Goal: Transaction & Acquisition: Obtain resource

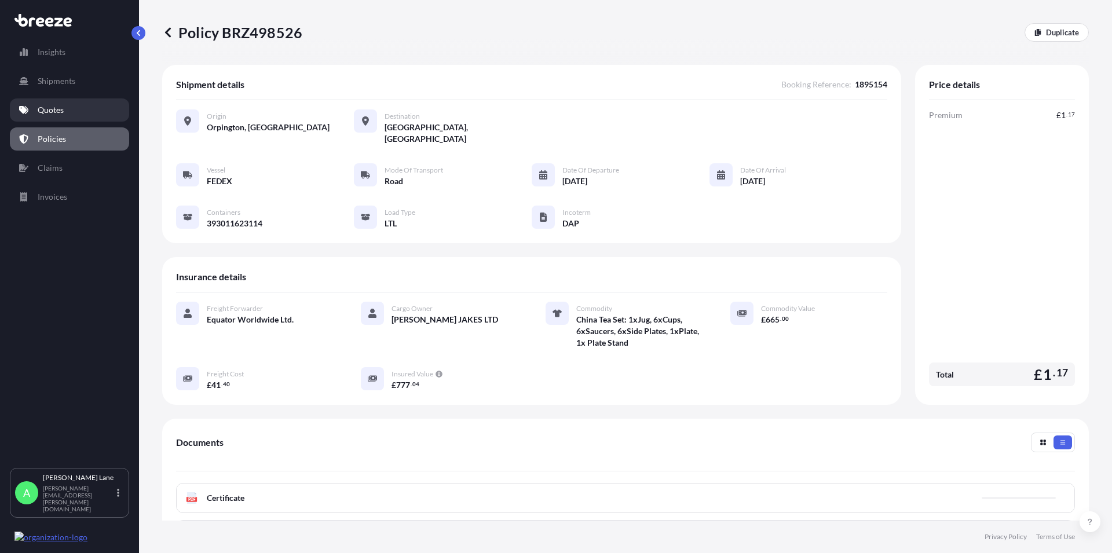
click at [41, 114] on p "Quotes" at bounding box center [51, 110] width 26 height 12
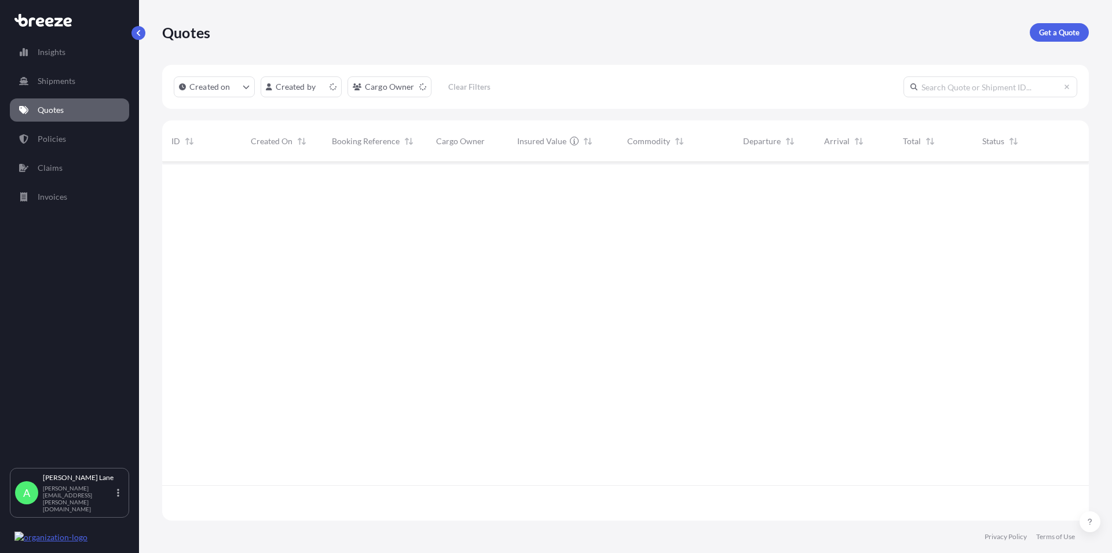
scroll to position [355, 917]
click at [1061, 36] on p "Get a Quote" at bounding box center [1059, 33] width 41 height 12
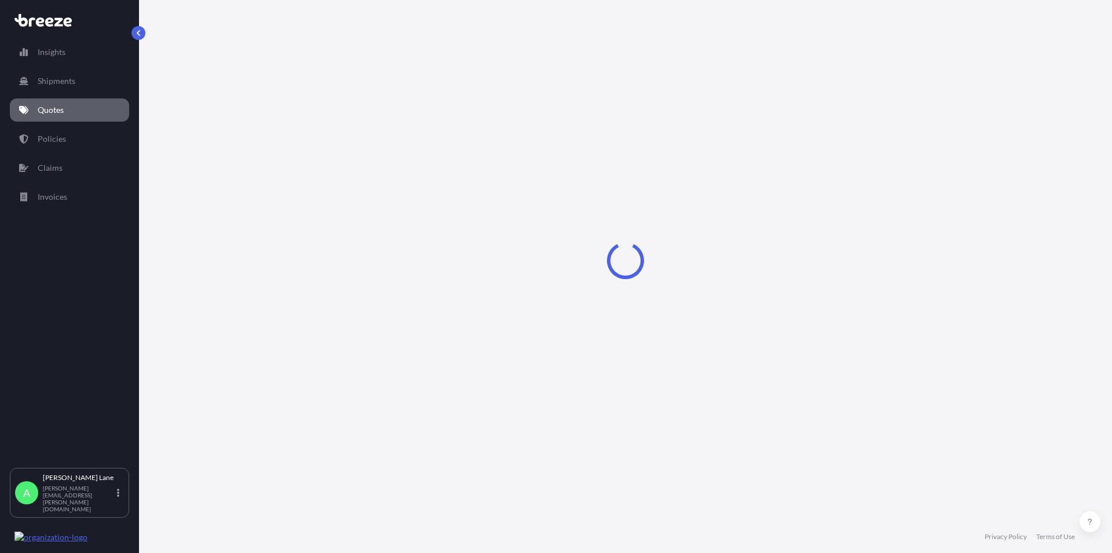
select select "Road"
select select "1"
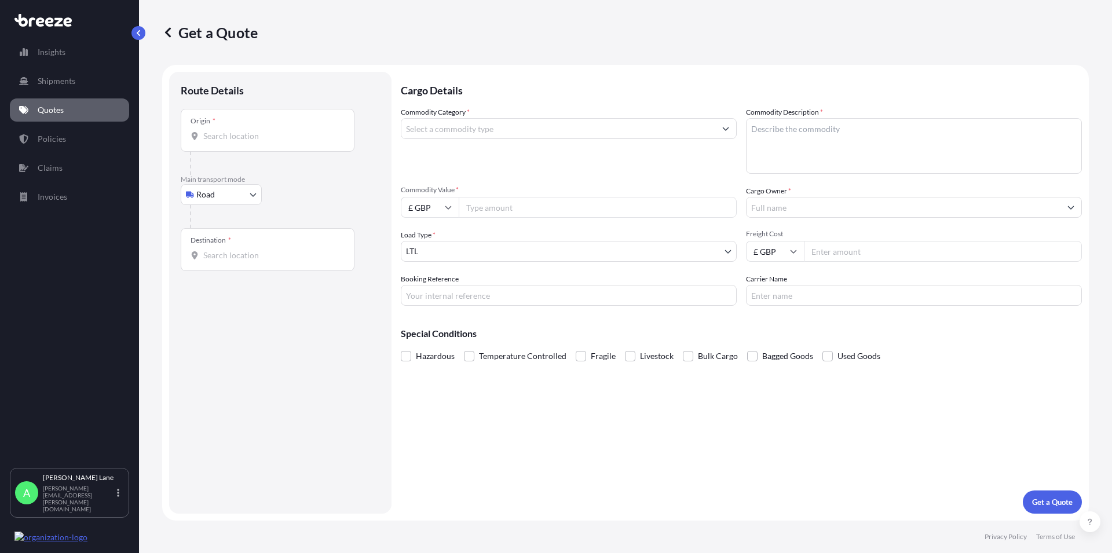
click at [272, 147] on div "Origin *" at bounding box center [268, 130] width 174 height 43
click at [272, 142] on input "Origin *" at bounding box center [271, 136] width 137 height 12
paste input "W1U 1FD"
type input "[GEOGRAPHIC_DATA] W1U 1FD, [GEOGRAPHIC_DATA]"
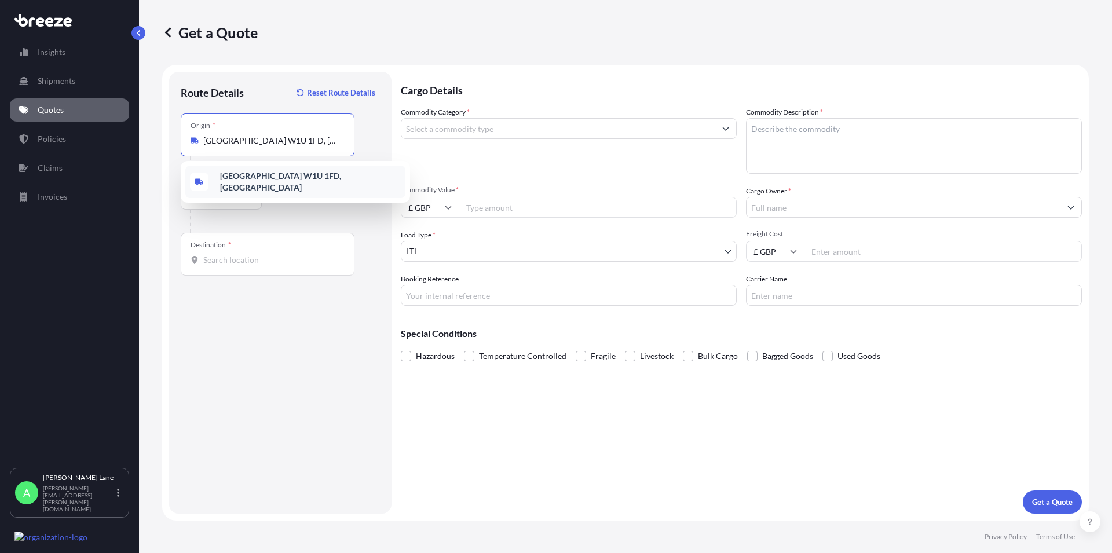
click at [250, 182] on b "[GEOGRAPHIC_DATA] W1U 1FD, [GEOGRAPHIC_DATA]" at bounding box center [280, 181] width 121 height 21
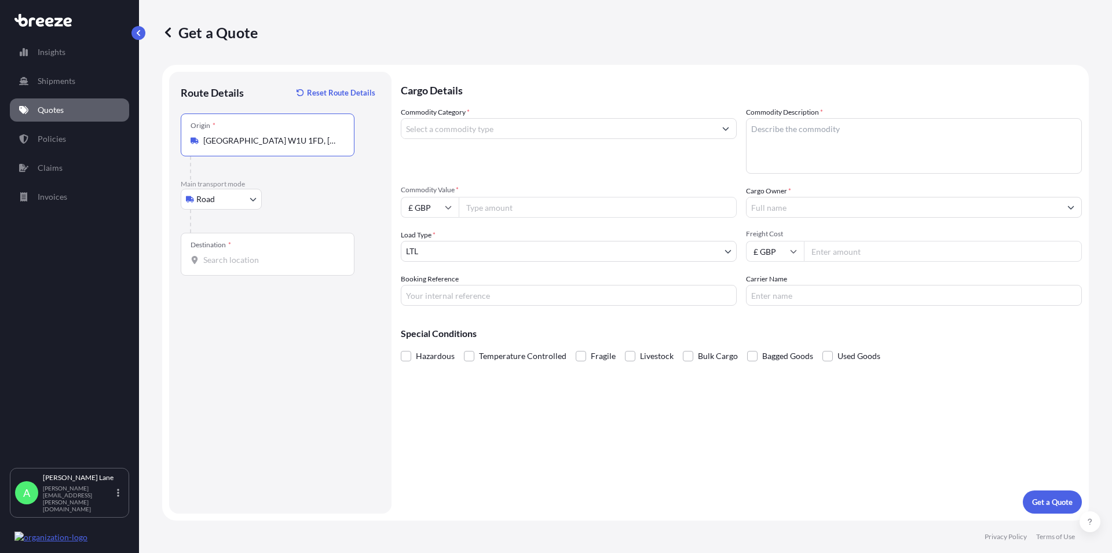
click at [233, 248] on div "Destination *" at bounding box center [268, 254] width 174 height 43
click at [233, 254] on input "Destination *" at bounding box center [271, 260] width 137 height 12
click at [205, 256] on input "Destination * Please select a destination" at bounding box center [271, 260] width 137 height 12
paste input "SL6 9AQ"
click at [273, 298] on span "[STREET_ADDRESS]" at bounding box center [310, 301] width 181 height 23
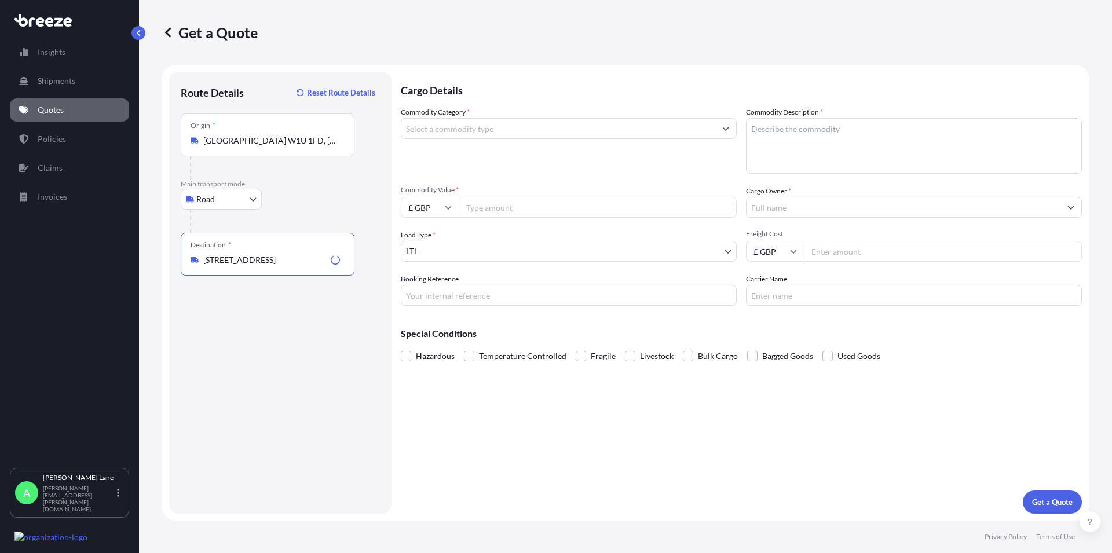
type input "[STREET_ADDRESS]"
click at [433, 126] on input "Commodity Category *" at bounding box center [558, 128] width 314 height 21
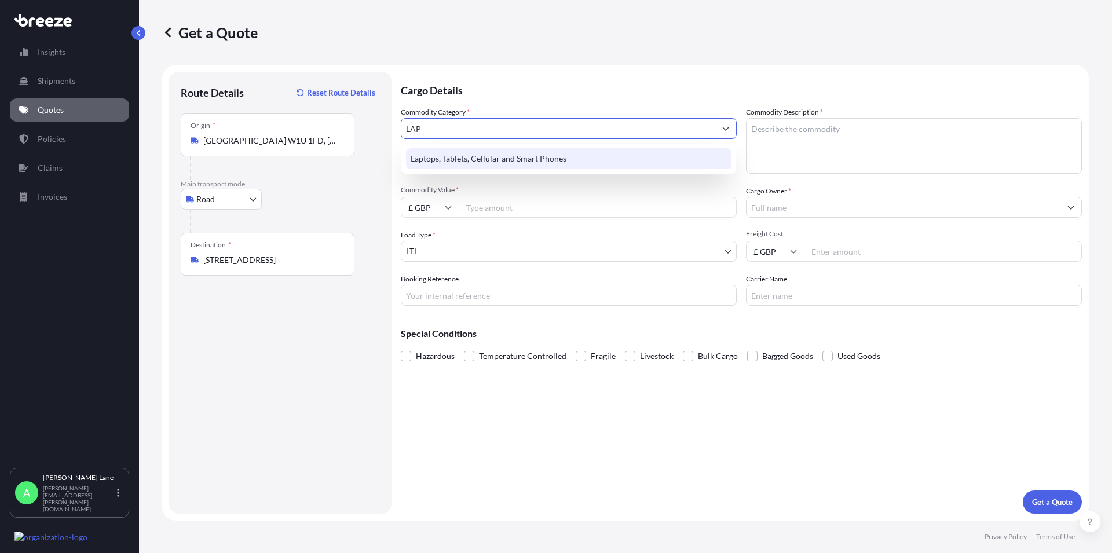
click at [498, 163] on div "Laptops, Tablets, Cellular and Smart Phones" at bounding box center [569, 158] width 326 height 21
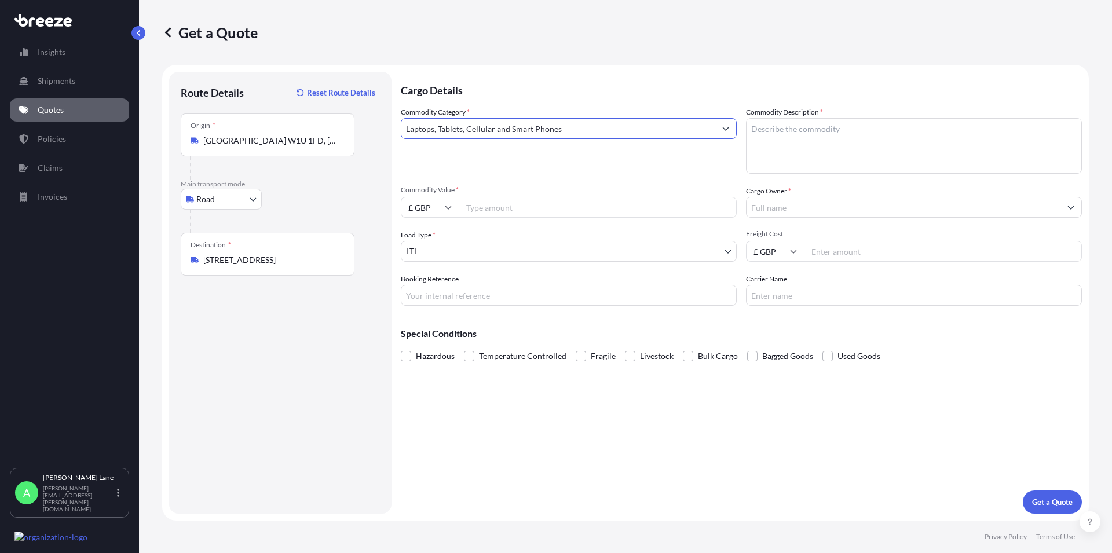
type input "Laptops, Tablets, Cellular and Smart Phones"
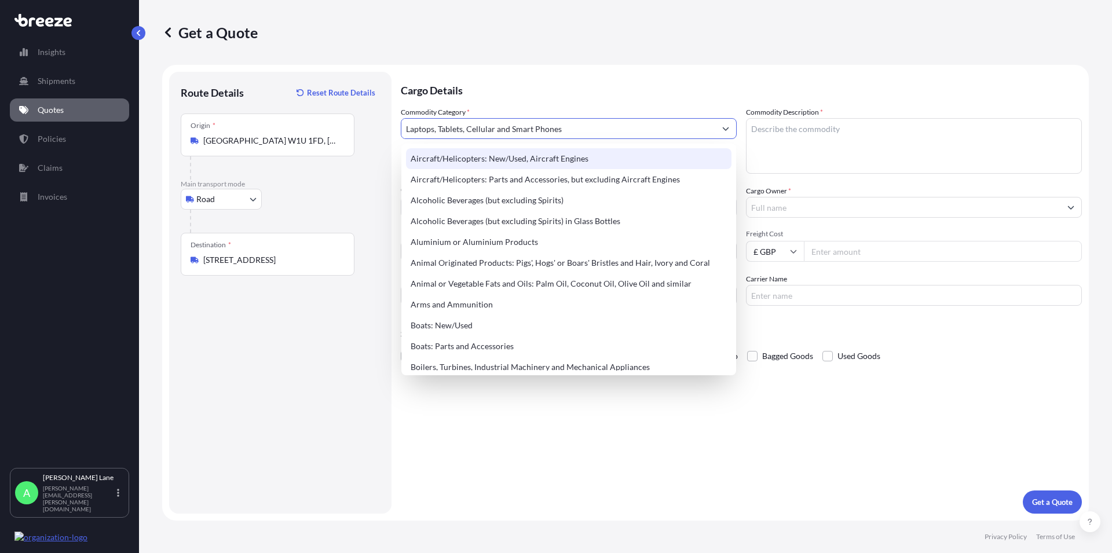
click at [776, 127] on textarea "Commodity Description *" at bounding box center [914, 146] width 336 height 56
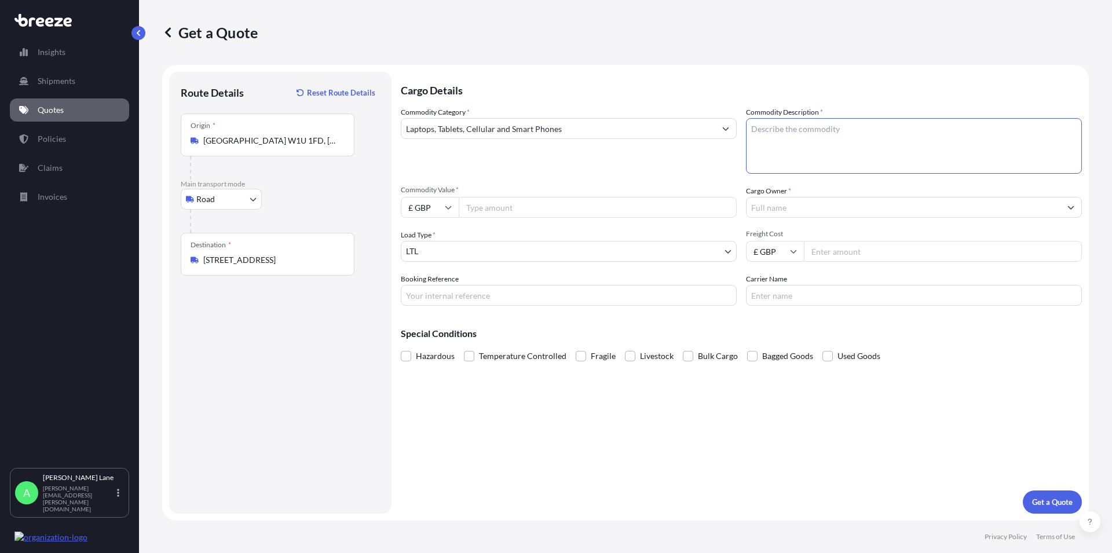
paste textarea "I PAD AND KEYBOARD"
type textarea "I PAD AND KEYBOARD"
click at [495, 210] on input "Commodity Value *" at bounding box center [598, 207] width 278 height 21
type input "1500"
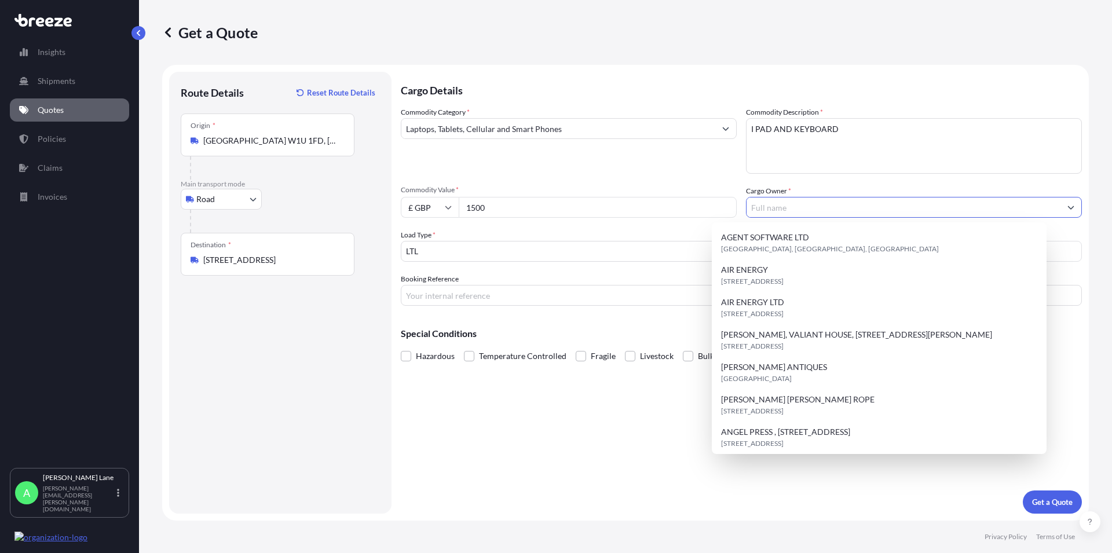
click at [797, 207] on input "Cargo Owner *" at bounding box center [904, 207] width 314 height 21
click at [622, 228] on div "Commodity Category * Laptops, Tablets, Cellular and Smart Phones Commodity Desc…" at bounding box center [741, 206] width 681 height 199
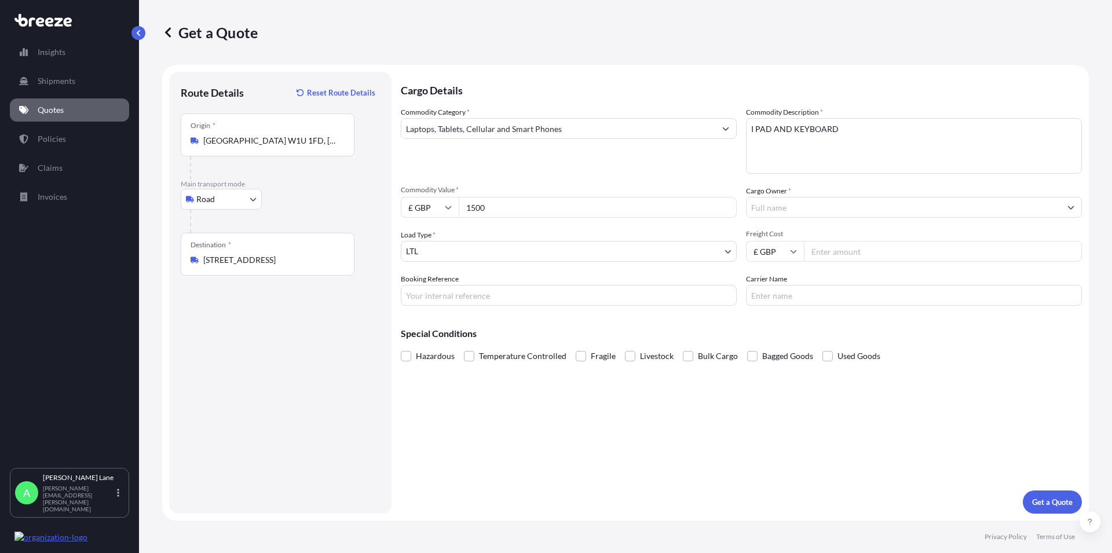
click at [823, 253] on input "Freight Cost" at bounding box center [943, 251] width 278 height 21
type input "42.89"
click at [796, 213] on input "Cargo Owner *" at bounding box center [904, 207] width 314 height 21
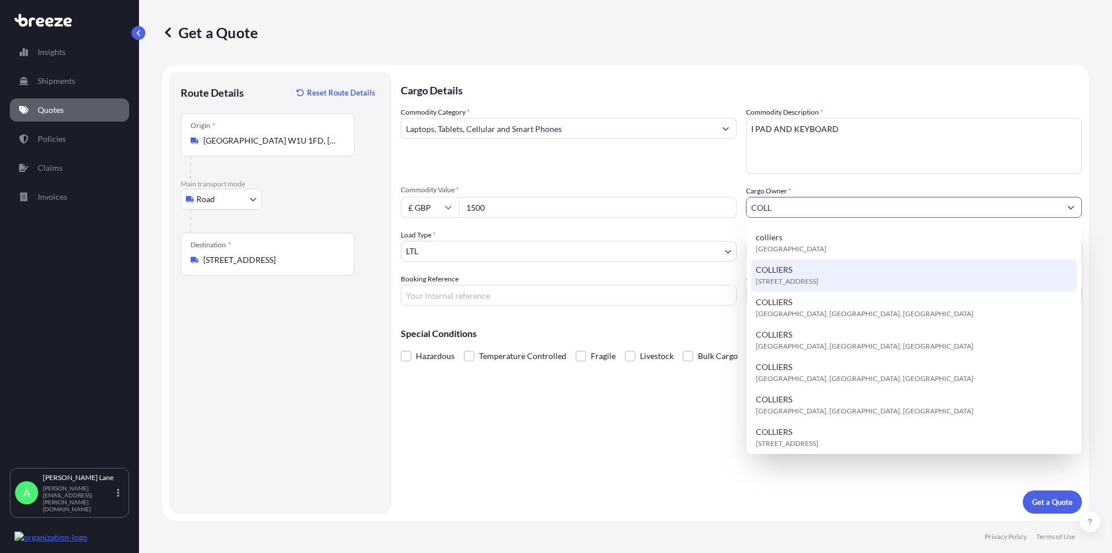
click at [804, 276] on span "[STREET_ADDRESS]" at bounding box center [787, 282] width 63 height 12
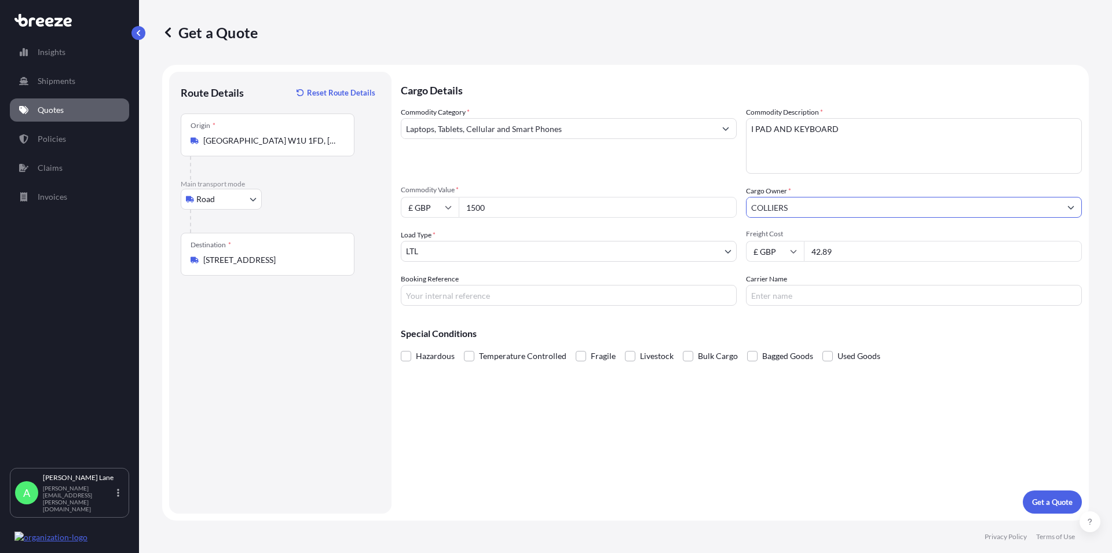
type input "COLLIERS"
click at [781, 294] on input "Carrier Name" at bounding box center [914, 295] width 336 height 21
drag, startPoint x: 764, startPoint y: 297, endPoint x: 692, endPoint y: 290, distance: 71.5
click at [746, 290] on input "F" at bounding box center [914, 295] width 336 height 21
type input "DHL"
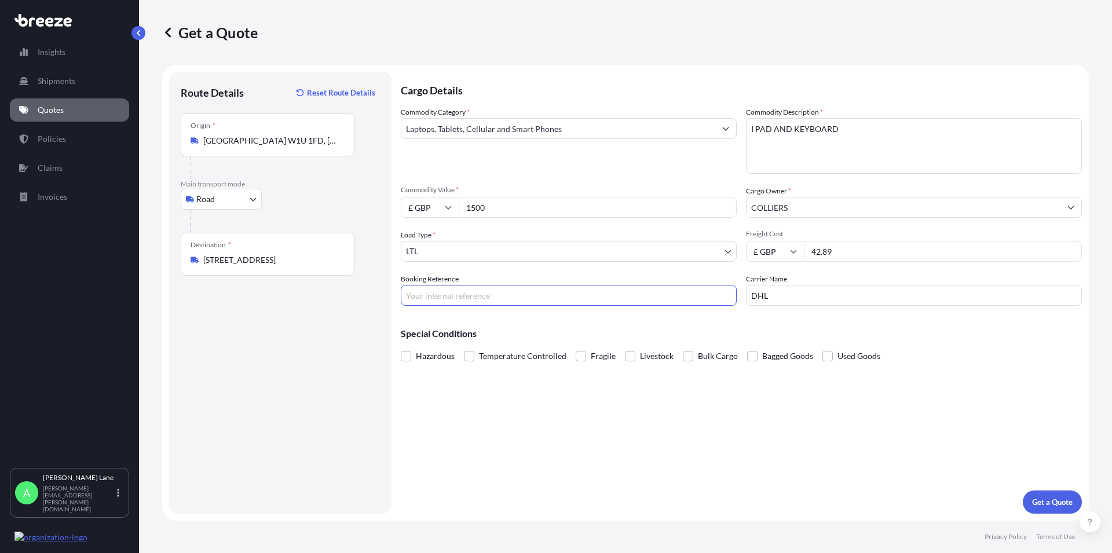
click at [468, 302] on input "Booking Reference" at bounding box center [569, 295] width 336 height 21
paste input "1895412"
type input "1895412"
click at [1054, 501] on p "Get a Quote" at bounding box center [1052, 503] width 41 height 12
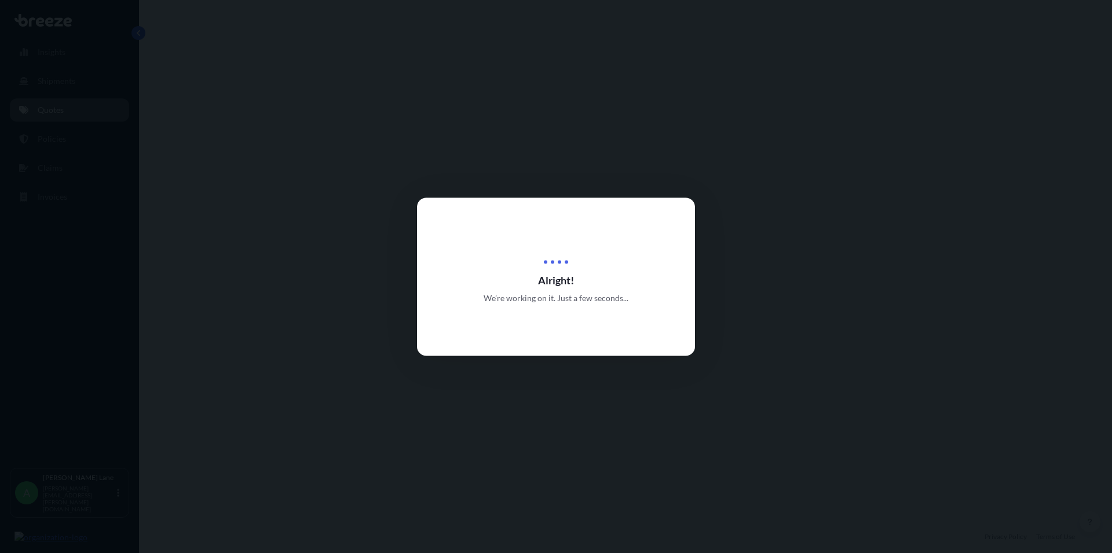
select select "Road"
select select "1"
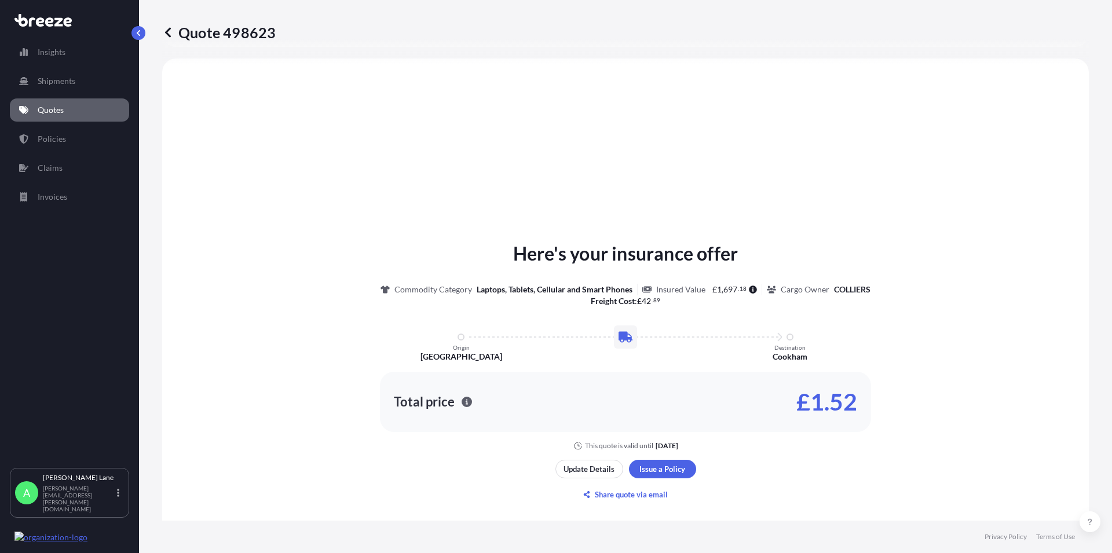
scroll to position [349, 0]
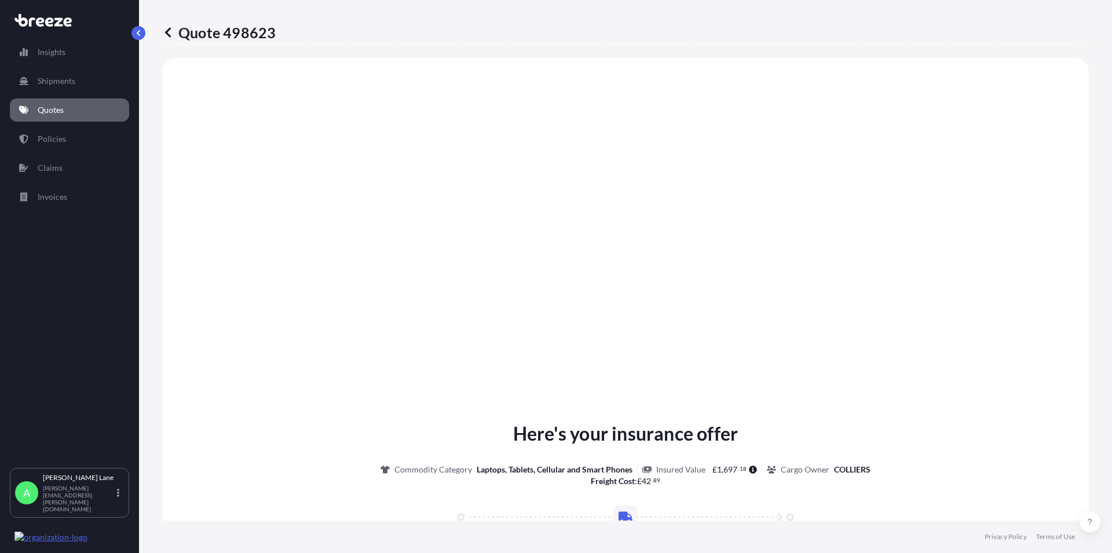
type input "[GEOGRAPHIC_DATA] W1U 1FD, [GEOGRAPHIC_DATA]"
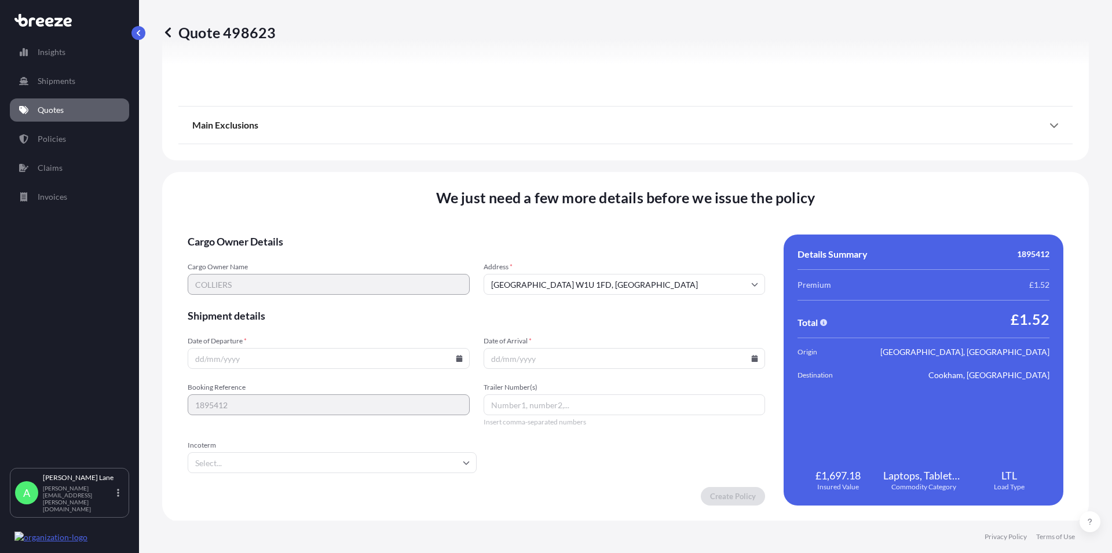
scroll to position [1286, 0]
click at [456, 356] on icon at bounding box center [459, 357] width 7 height 7
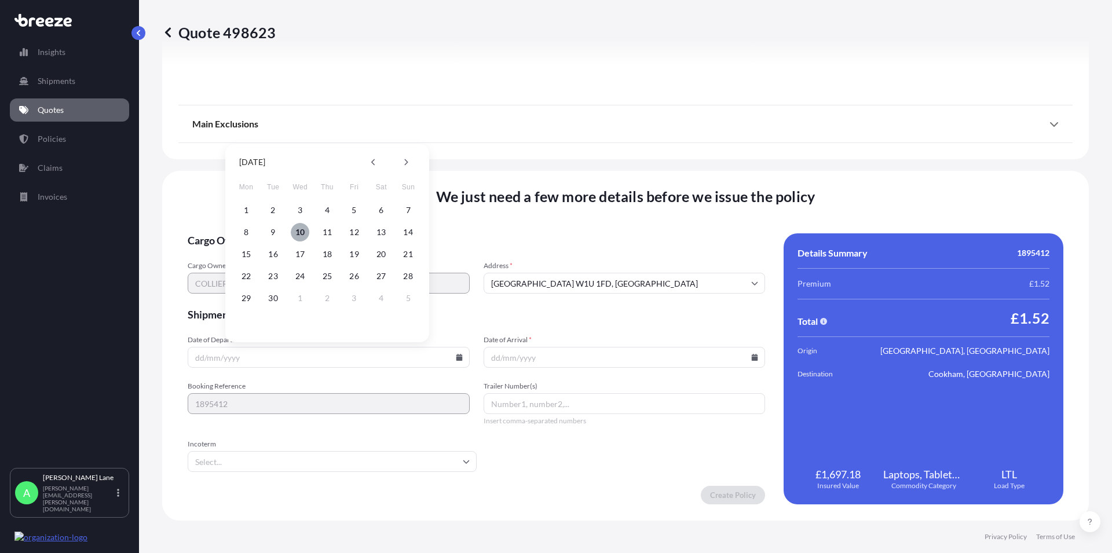
click at [300, 231] on button "10" at bounding box center [300, 232] width 19 height 19
type input "[DATE]"
click at [752, 357] on icon at bounding box center [755, 357] width 6 height 7
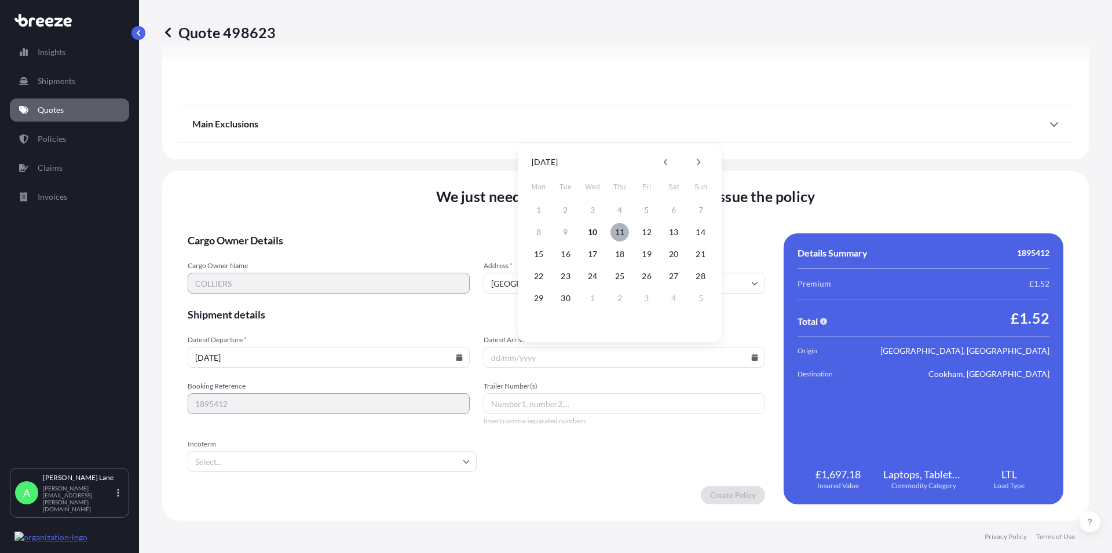
click at [621, 232] on button "11" at bounding box center [620, 232] width 19 height 19
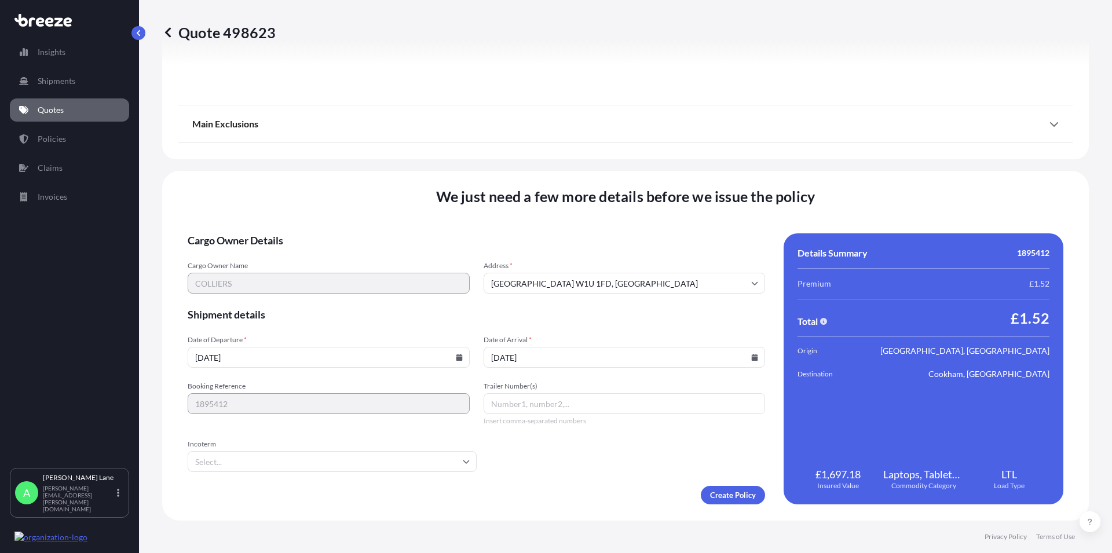
type input "[DATE]"
click at [551, 409] on input "Trailer Number(s)" at bounding box center [625, 403] width 282 height 21
paste input "2137702302"
type input "2137702302"
click at [443, 459] on input "Incoterm" at bounding box center [332, 461] width 289 height 21
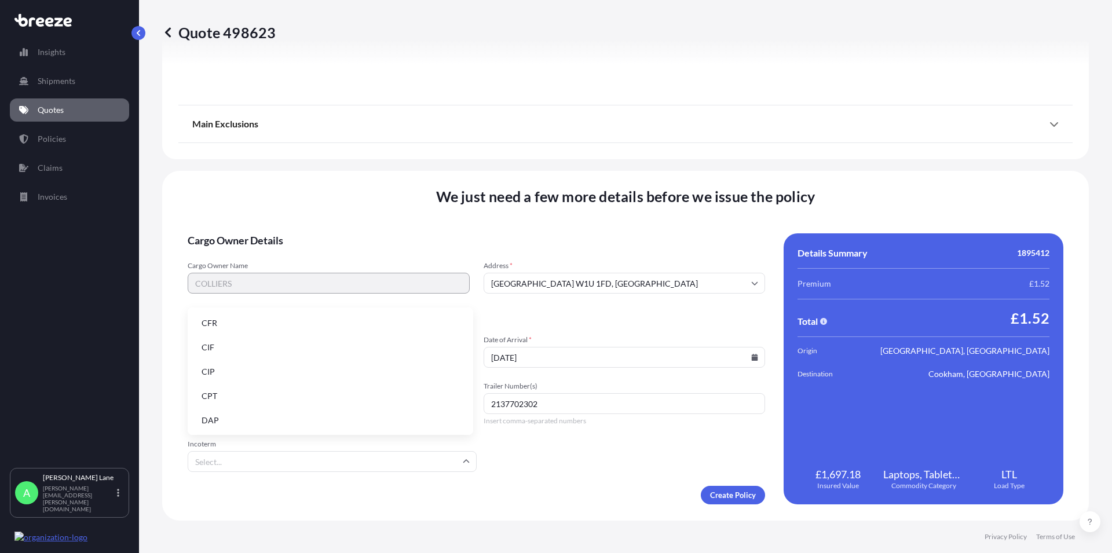
click at [205, 415] on li "DAP" at bounding box center [330, 421] width 276 height 22
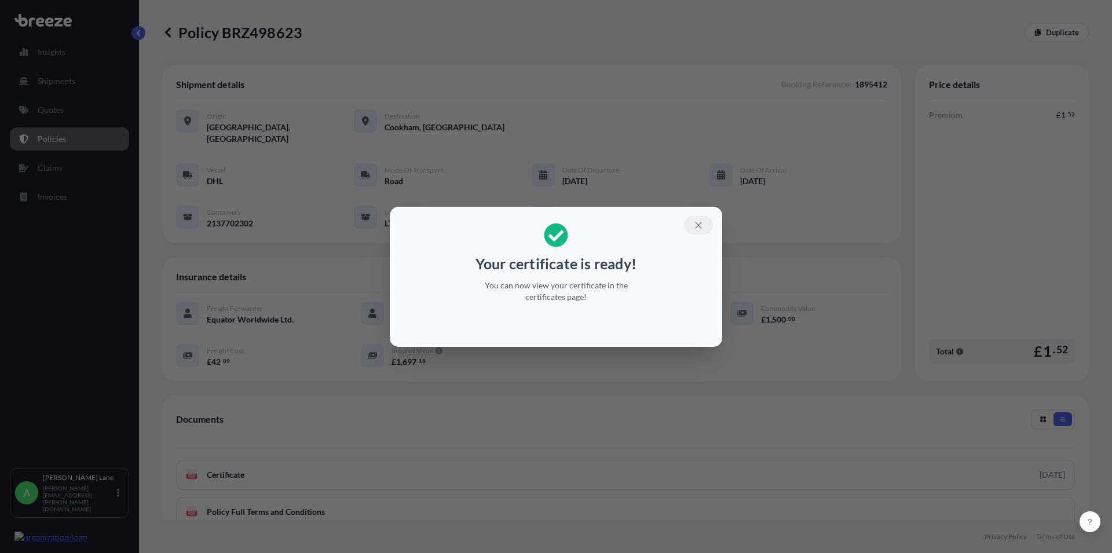
click at [702, 227] on icon "button" at bounding box center [698, 225] width 10 height 10
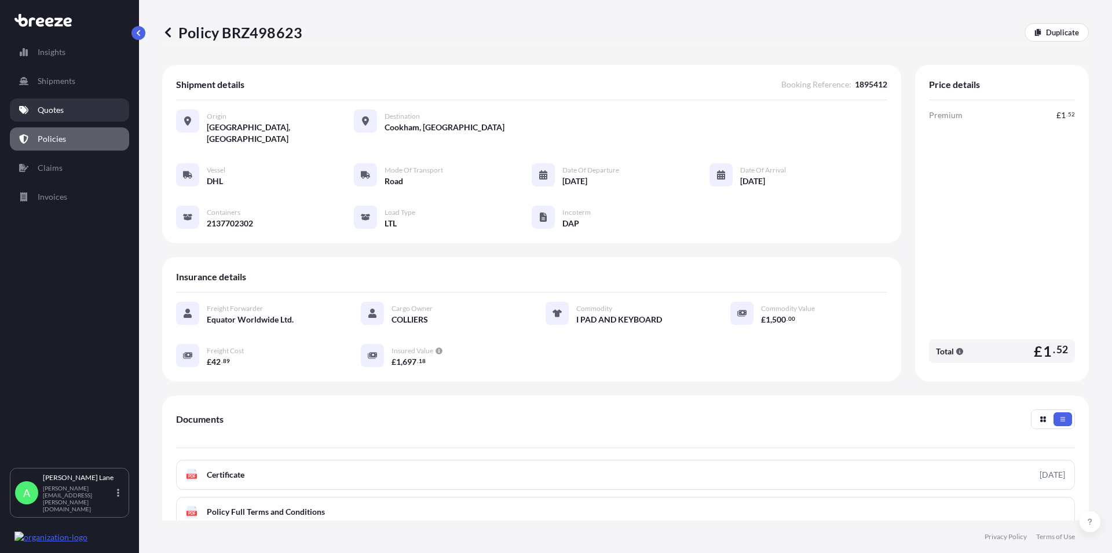
click at [42, 114] on p "Quotes" at bounding box center [51, 110] width 26 height 12
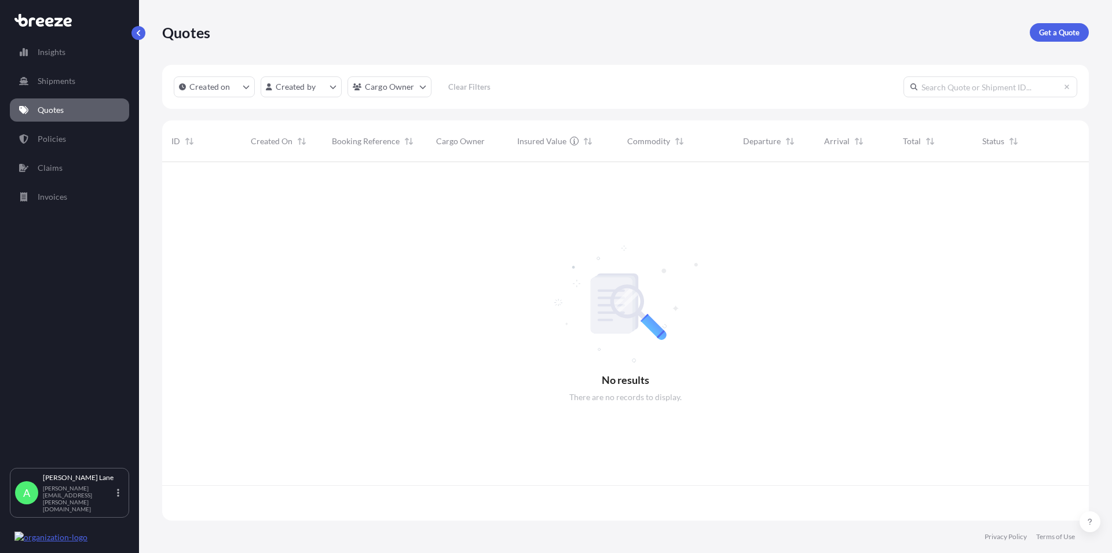
scroll to position [355, 917]
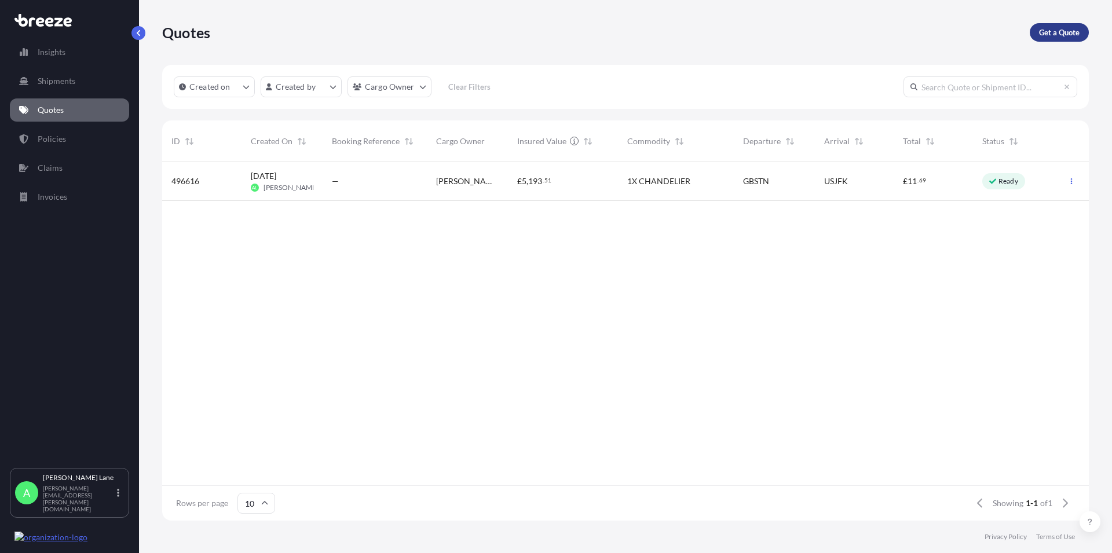
click at [1041, 25] on link "Get a Quote" at bounding box center [1059, 32] width 59 height 19
select select "Road"
select select "1"
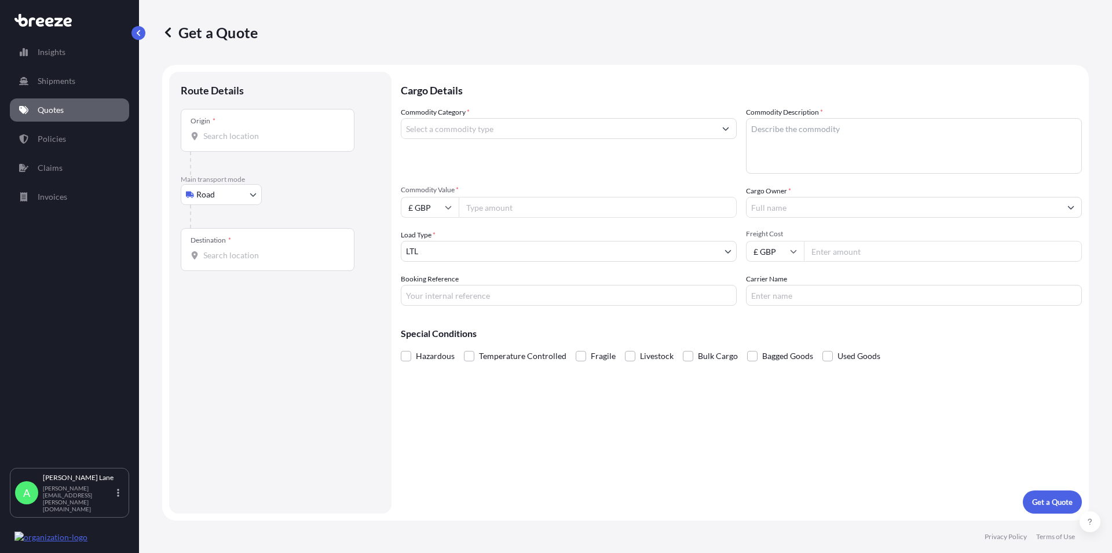
click at [239, 137] on input "Origin *" at bounding box center [271, 136] width 137 height 12
paste input "L7G2E2"
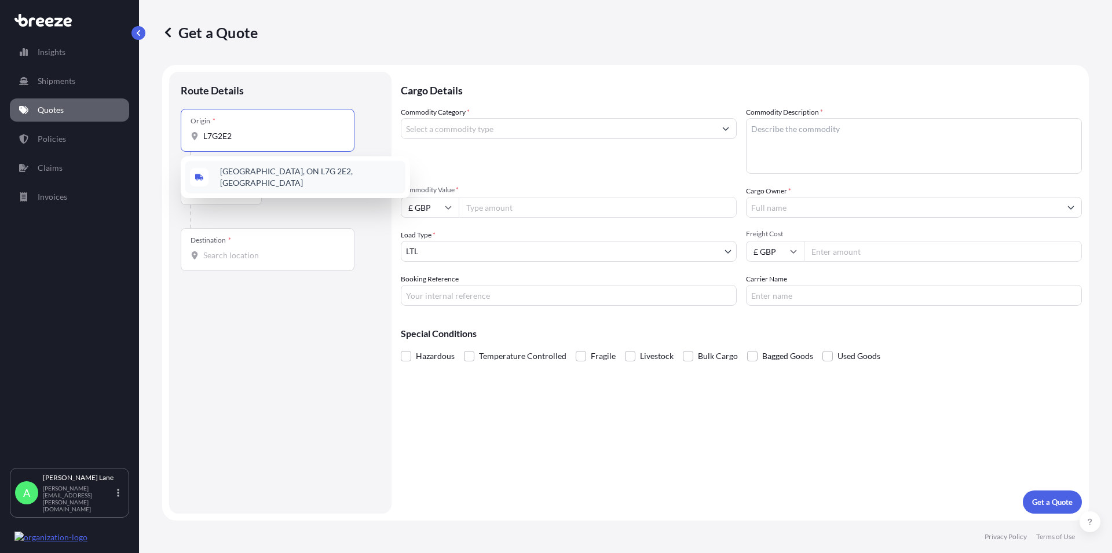
click at [276, 169] on span "[GEOGRAPHIC_DATA], ON L7G 2E2, [GEOGRAPHIC_DATA]" at bounding box center [310, 177] width 181 height 23
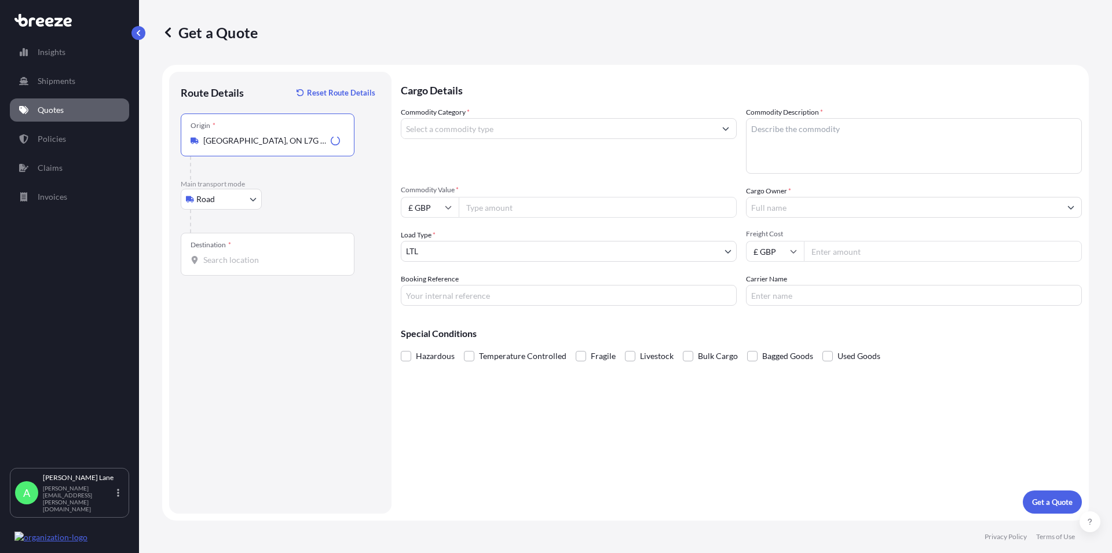
type input "[GEOGRAPHIC_DATA], ON L7G 2E2, [GEOGRAPHIC_DATA]"
click at [220, 192] on body "0 options available. 1 option available. Insights Shipments Quotes Policies Cla…" at bounding box center [556, 276] width 1112 height 553
click at [204, 250] on span "Air" at bounding box center [209, 250] width 12 height 12
select select "Air"
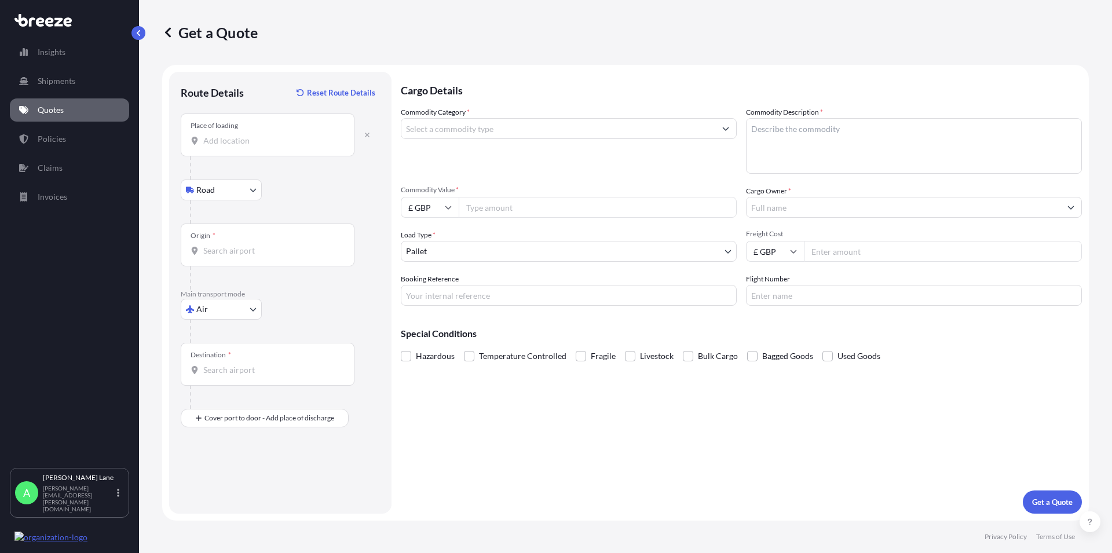
click at [226, 140] on input "Place of loading" at bounding box center [271, 141] width 137 height 12
paste input "L7G2E2"
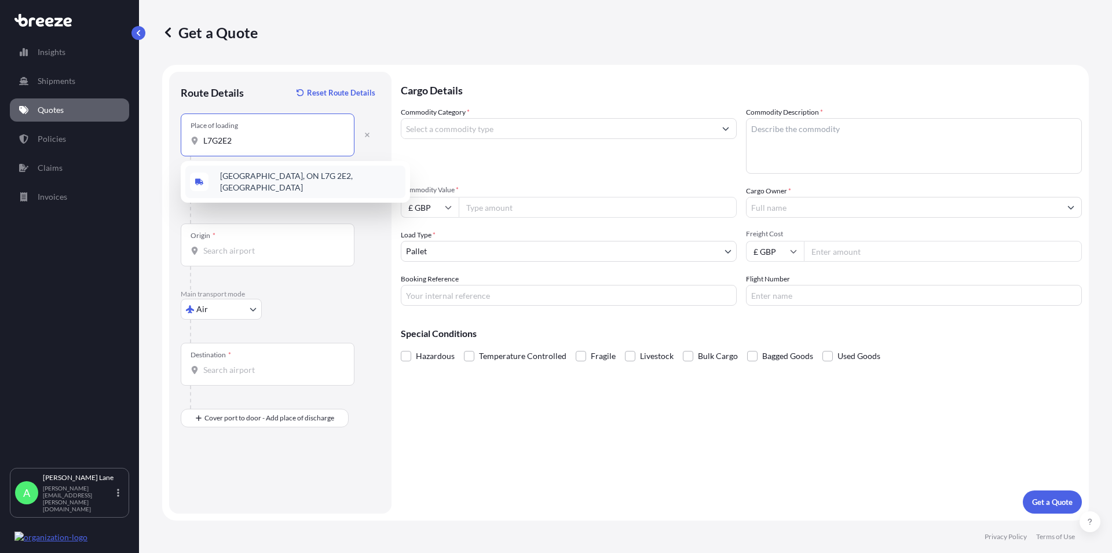
click at [247, 178] on span "[GEOGRAPHIC_DATA], ON L7G 2E2, [GEOGRAPHIC_DATA]" at bounding box center [310, 181] width 181 height 23
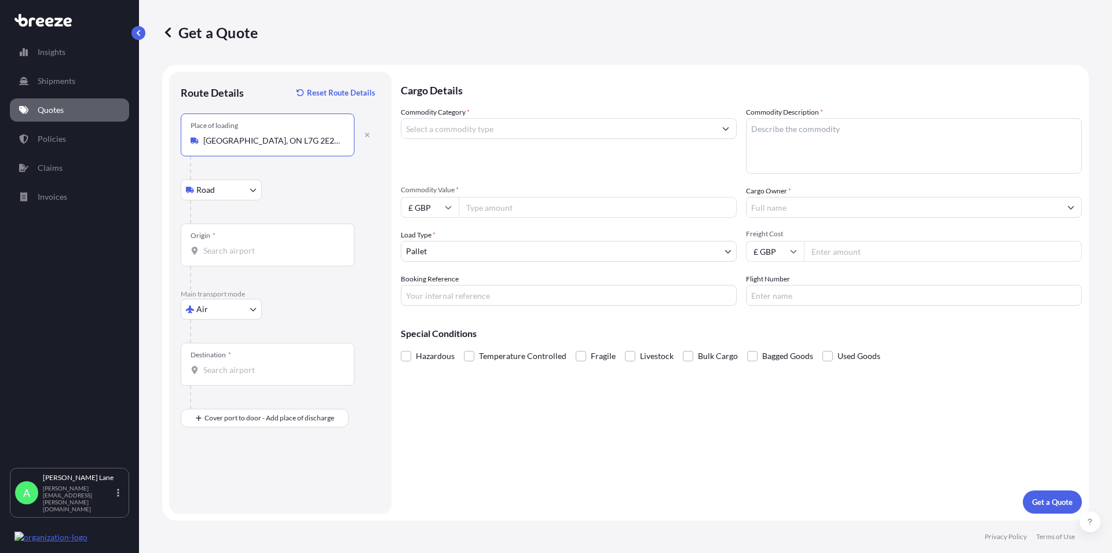
type input "[GEOGRAPHIC_DATA], ON L7G 2E2, [GEOGRAPHIC_DATA]"
click at [241, 246] on input "Origin *" at bounding box center [271, 251] width 137 height 12
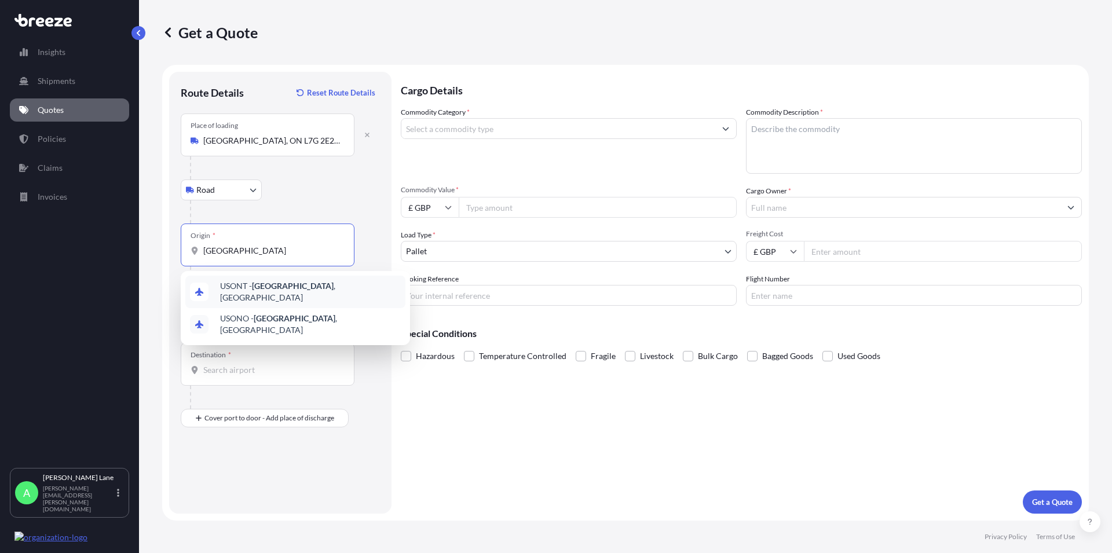
type input "[GEOGRAPHIC_DATA]"
click at [246, 257] on div "Origin * [GEOGRAPHIC_DATA]" at bounding box center [268, 245] width 174 height 43
click at [246, 257] on input "[GEOGRAPHIC_DATA]" at bounding box center [271, 251] width 137 height 12
drag, startPoint x: 270, startPoint y: 254, endPoint x: 171, endPoint y: 246, distance: 98.8
click at [203, 246] on input "[GEOGRAPHIC_DATA]" at bounding box center [271, 251] width 137 height 12
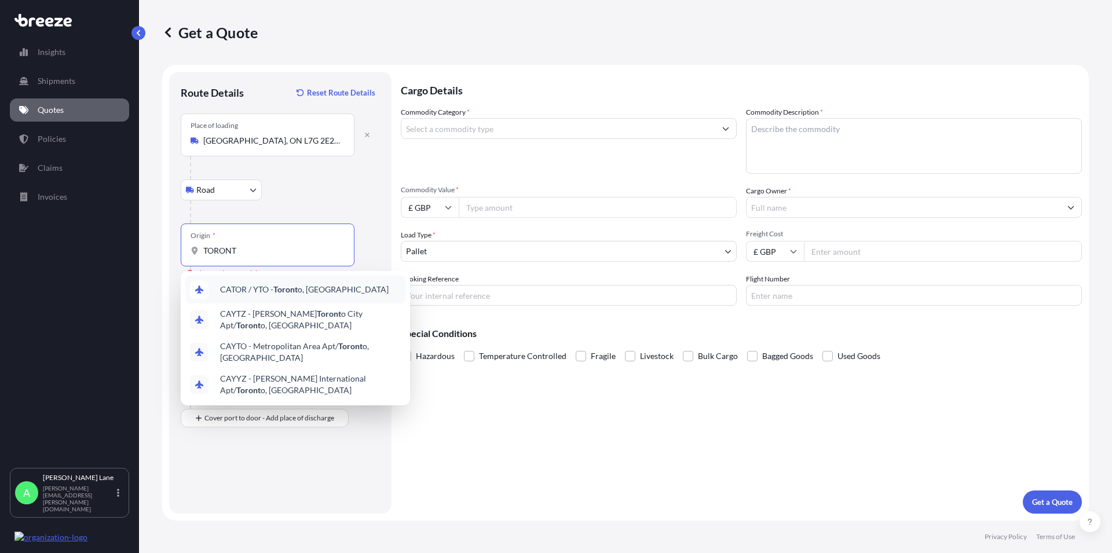
click at [260, 288] on span "CATOR / YTO - Toront o, [GEOGRAPHIC_DATA]" at bounding box center [304, 290] width 169 height 12
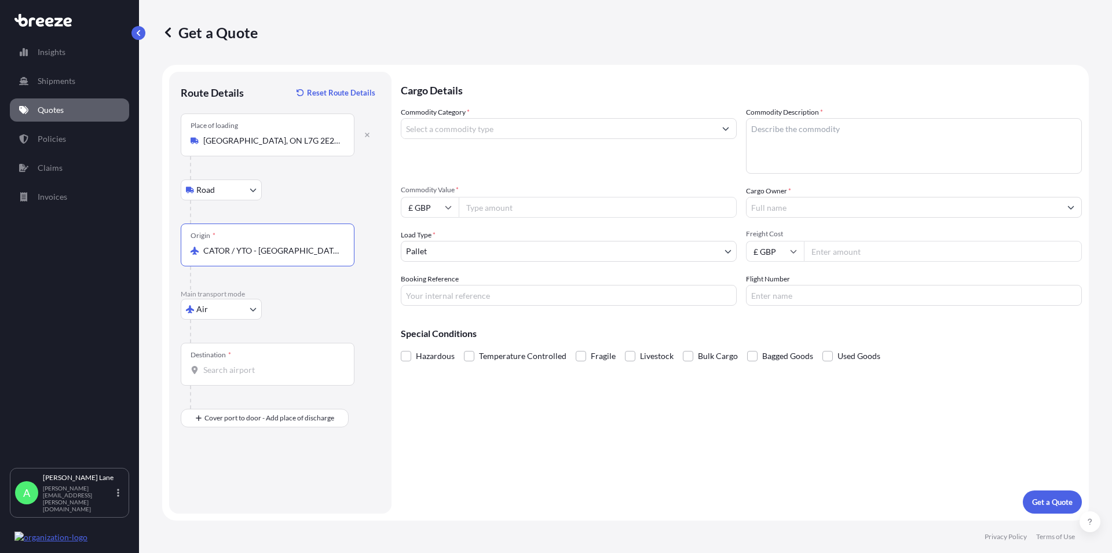
type input "CATOR / YTO - [GEOGRAPHIC_DATA], [GEOGRAPHIC_DATA]"
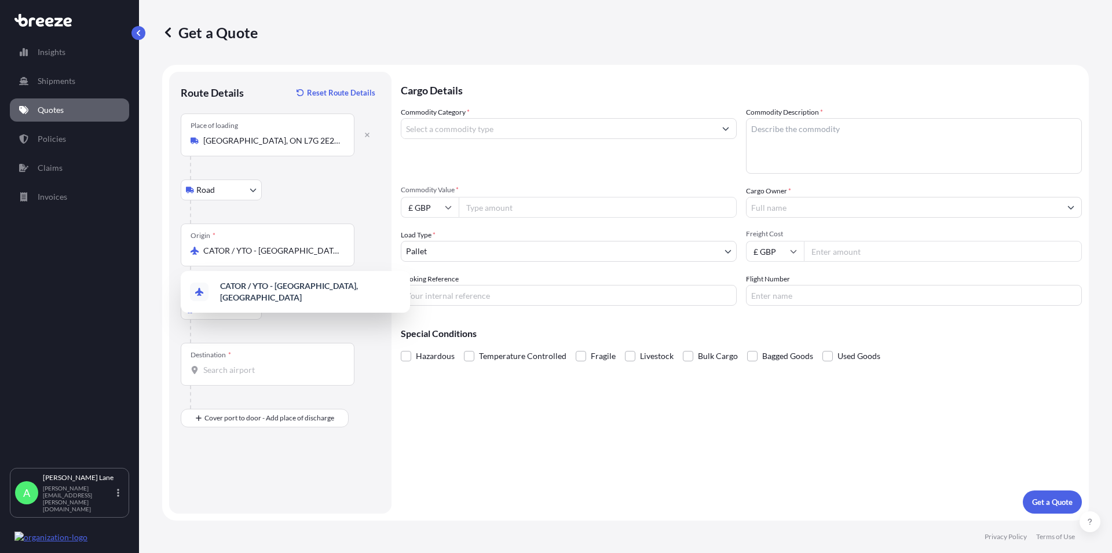
click at [226, 362] on div "Destination *" at bounding box center [268, 364] width 174 height 43
click at [226, 364] on input "Destination *" at bounding box center [271, 370] width 137 height 12
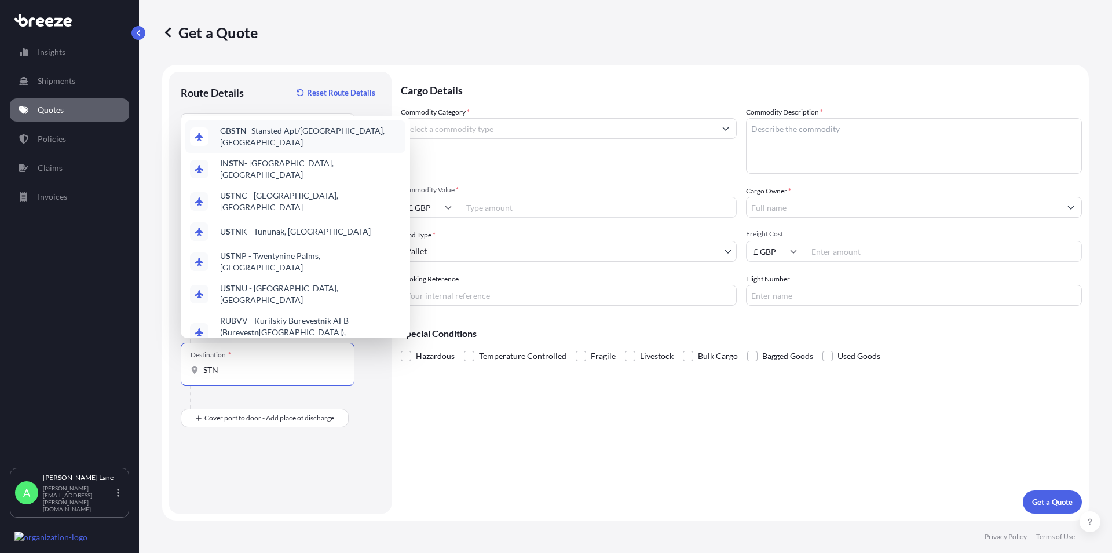
click at [284, 148] on span "GB STN - Stansted Apt/[GEOGRAPHIC_DATA], [GEOGRAPHIC_DATA]" at bounding box center [310, 136] width 181 height 23
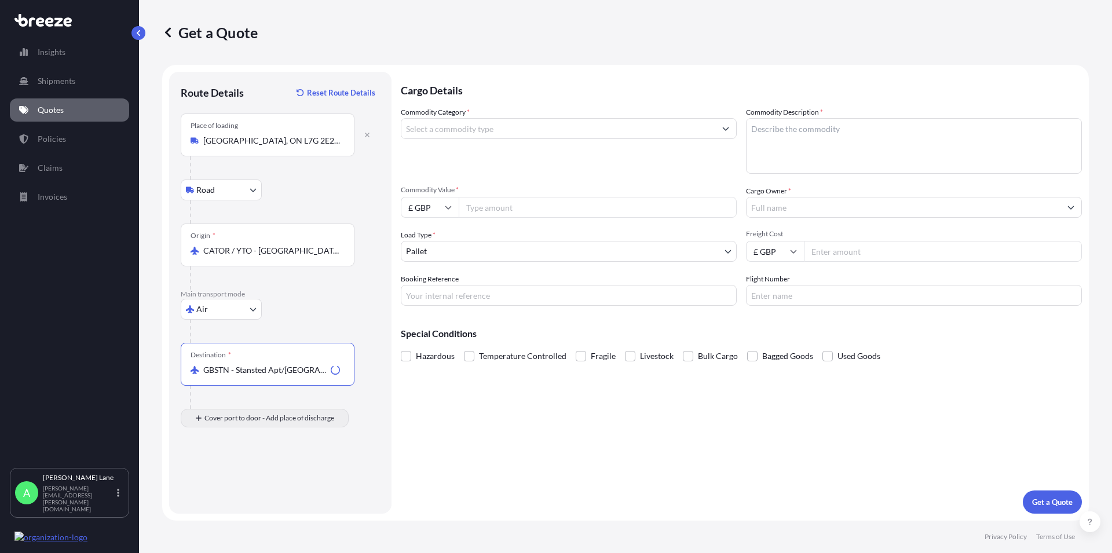
type input "GBSTN - Stansted Apt/[GEOGRAPHIC_DATA], [GEOGRAPHIC_DATA]"
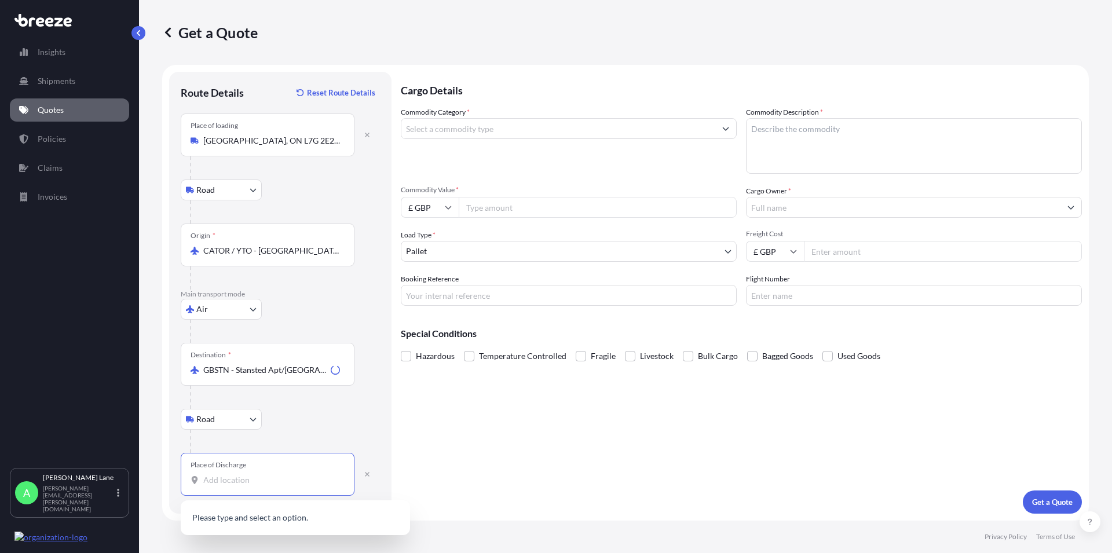
click at [210, 477] on input "Place of Discharge" at bounding box center [271, 480] width 137 height 12
paste input "IP28 6RX"
type input "IP28 6RX"
click at [794, 138] on textarea "Commodity Description *" at bounding box center [914, 146] width 336 height 56
paste textarea "MUSIC TURNTABLE"
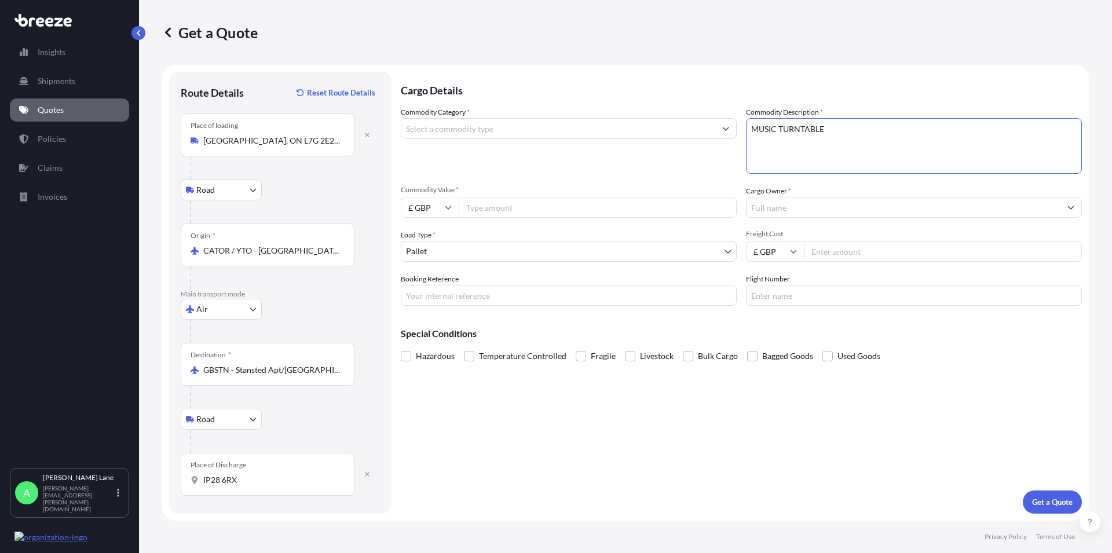
type textarea "MUSIC TURNTABLE"
click at [416, 122] on input "Commodity Category *" at bounding box center [558, 128] width 314 height 21
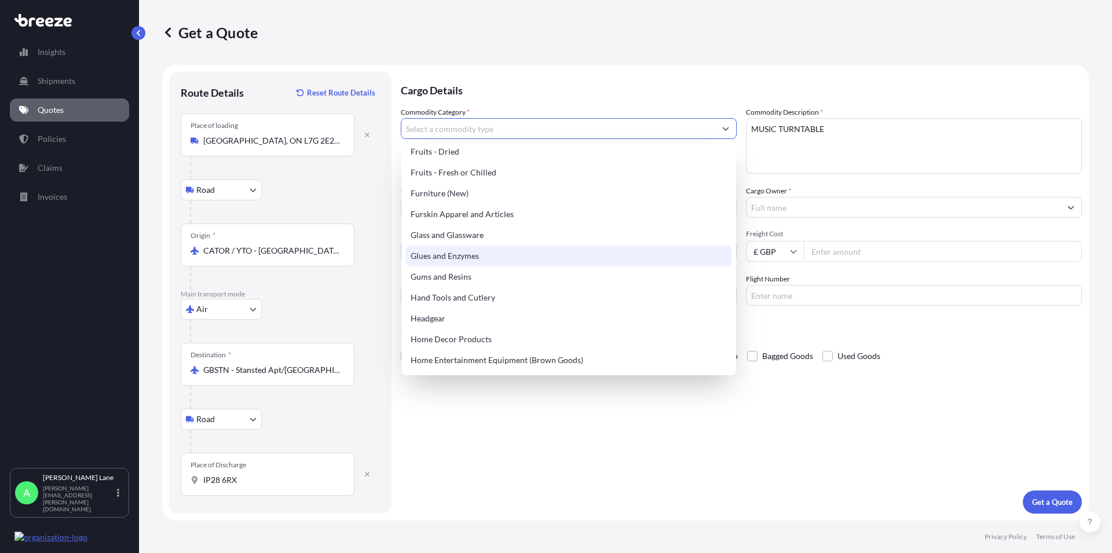
scroll to position [991, 0]
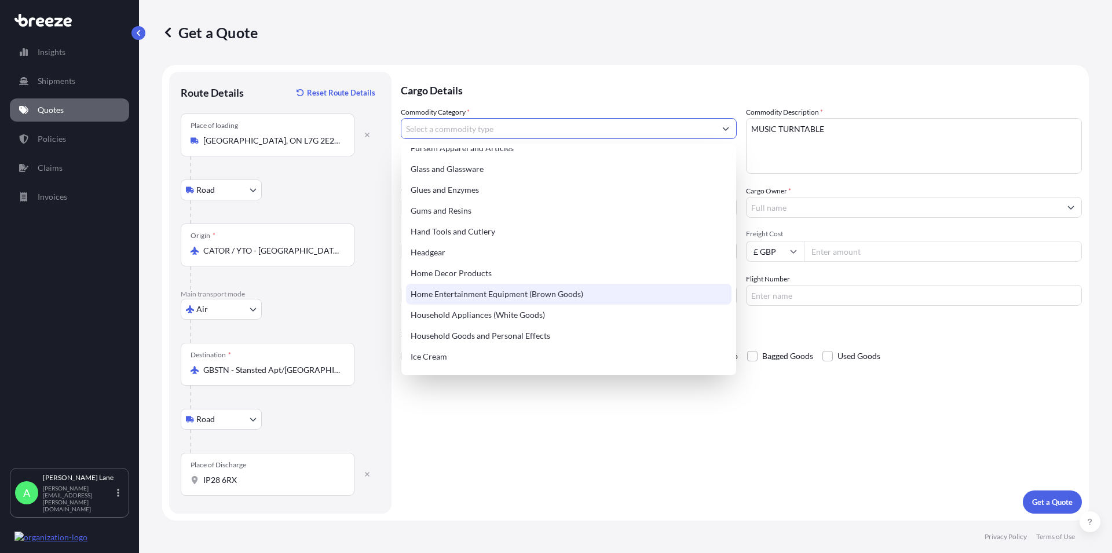
click at [491, 296] on div "Home Entertainment Equipment (Brown Goods)" at bounding box center [569, 294] width 326 height 21
type input "Home Entertainment Equipment (Brown Goods)"
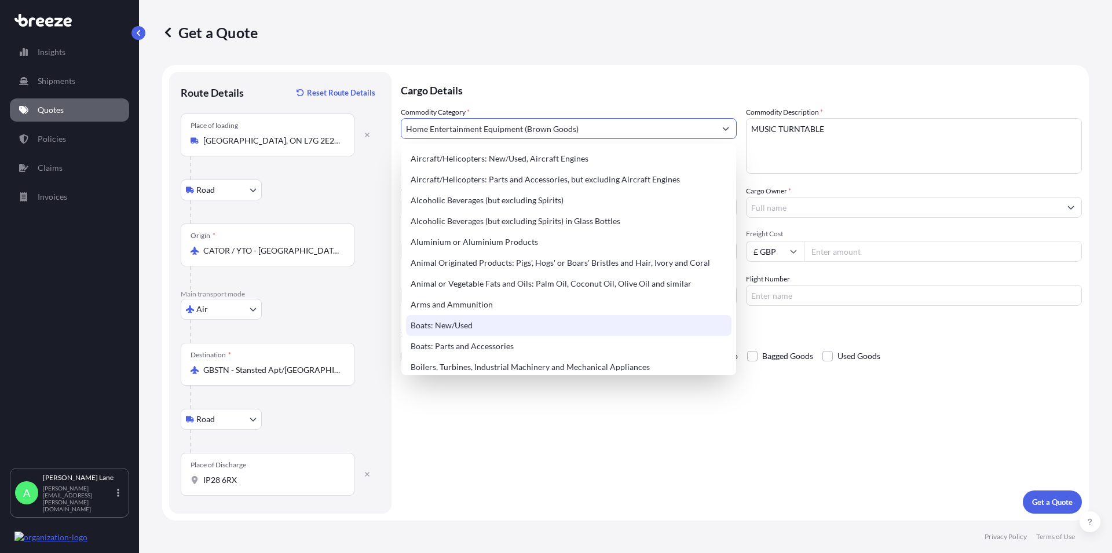
drag, startPoint x: 507, startPoint y: 477, endPoint x: 462, endPoint y: 242, distance: 239.4
click at [507, 477] on div "Cargo Details Commodity Category * Home Entertainment Equipment (Brown Goods) C…" at bounding box center [741, 293] width 681 height 442
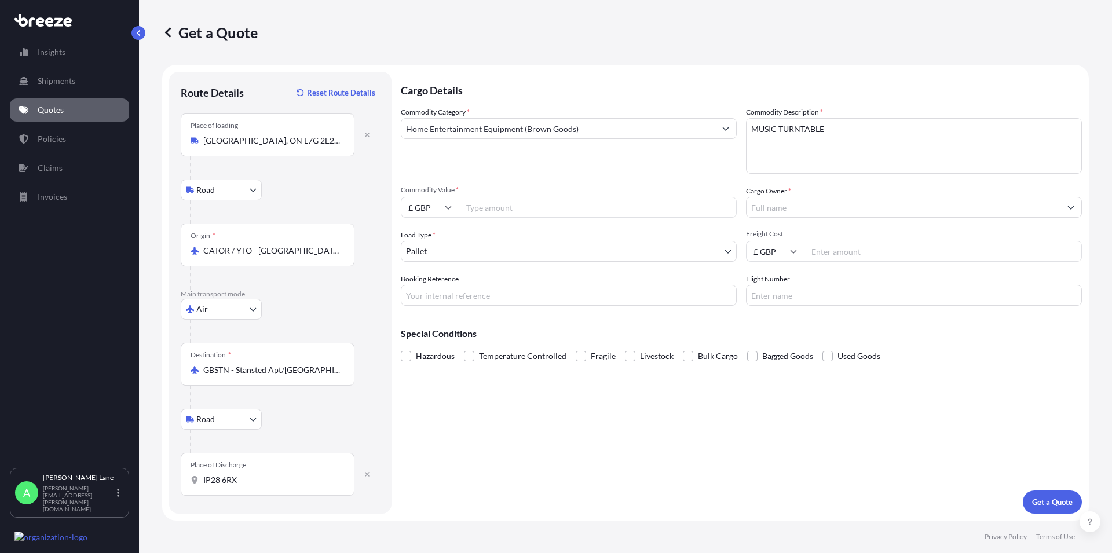
click at [432, 253] on body "Insights Shipments Quotes Policies Claims Invoices A [PERSON_NAME] [PERSON_NAME…" at bounding box center [556, 276] width 1112 height 553
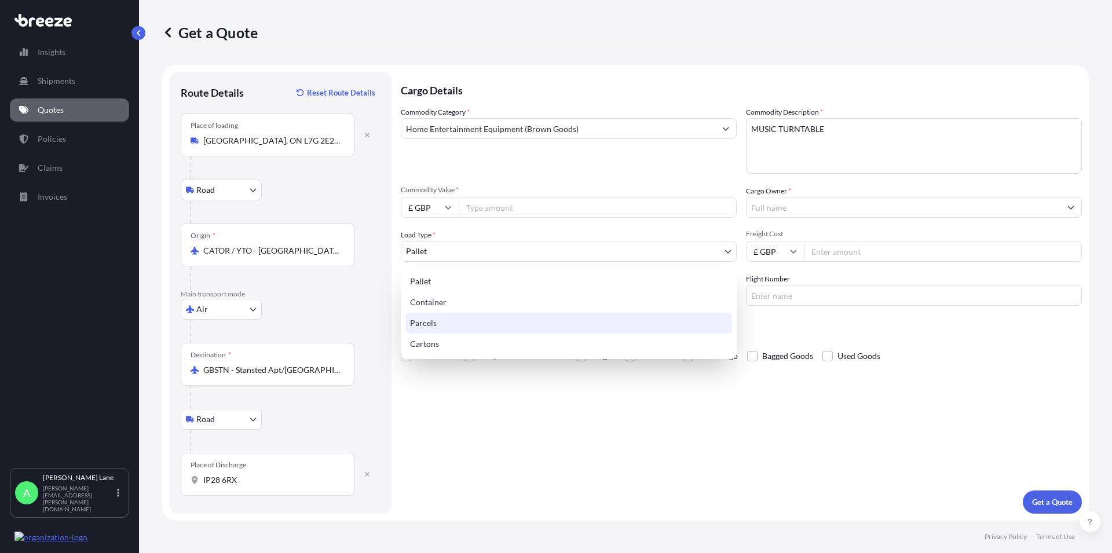
click at [444, 326] on div "Parcels" at bounding box center [569, 323] width 327 height 21
select select "3"
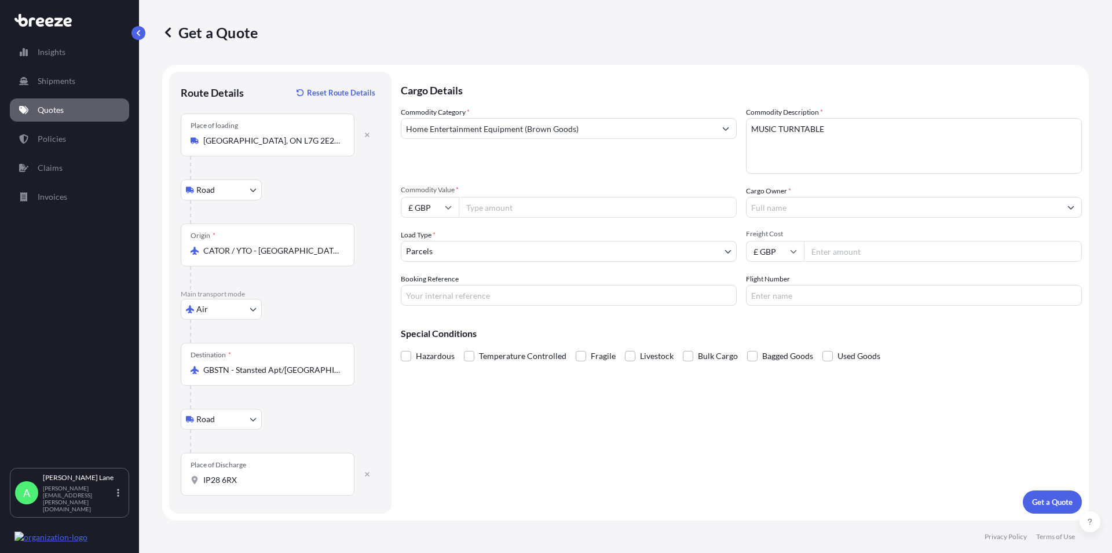
click at [476, 206] on input "Commodity Value *" at bounding box center [598, 207] width 278 height 21
type input "416"
click at [822, 250] on input "Freight Cost" at bounding box center [943, 251] width 278 height 21
type input "93.94"
click at [796, 206] on input "Cargo Owner *" at bounding box center [904, 207] width 314 height 21
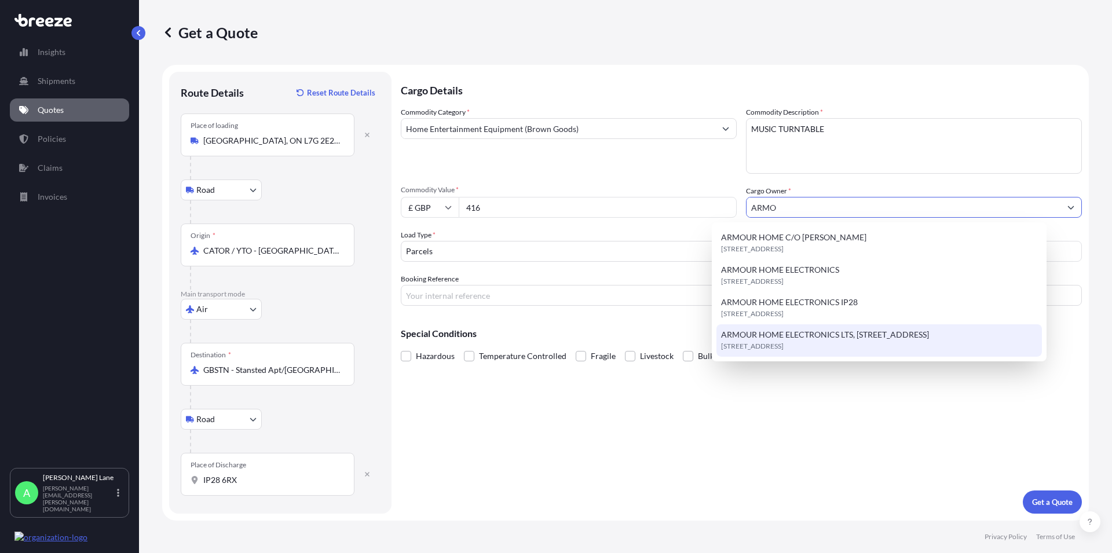
click at [784, 341] on span "[STREET_ADDRESS]" at bounding box center [752, 347] width 63 height 12
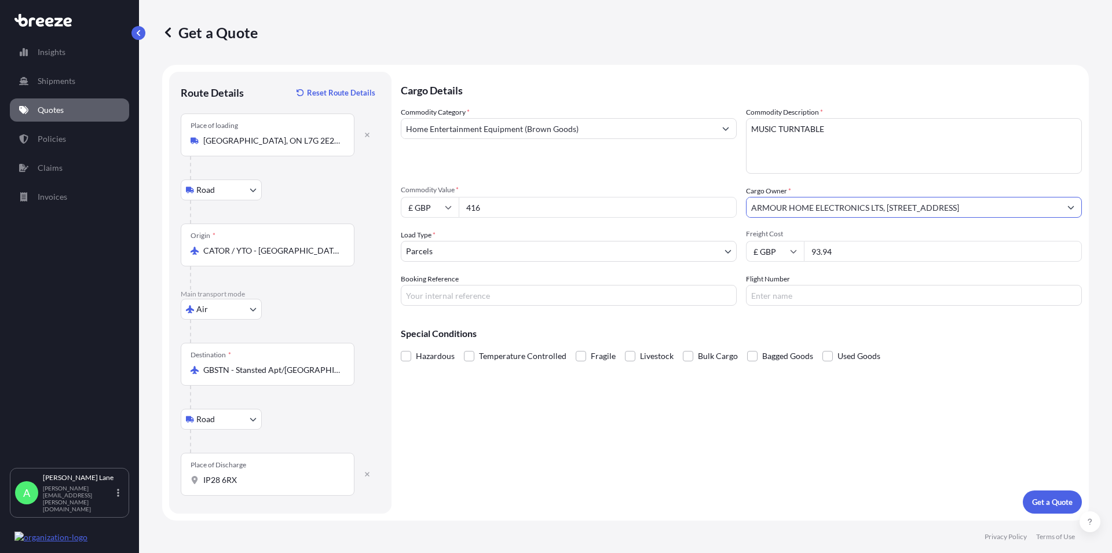
type input "ARMOUR HOME ELECTRONICS LTS, [STREET_ADDRESS]"
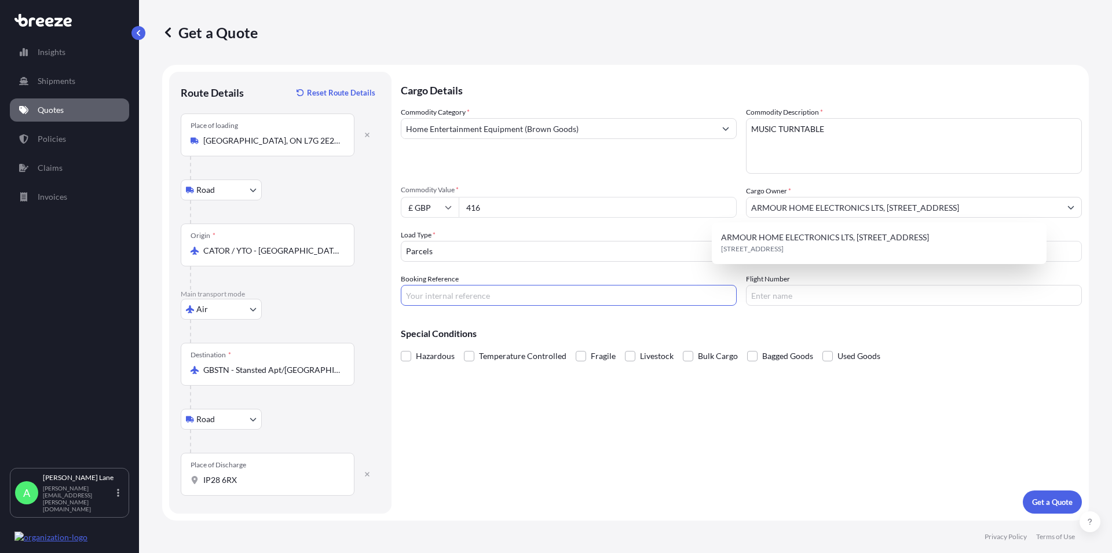
click at [430, 292] on input "Booking Reference" at bounding box center [569, 295] width 336 height 21
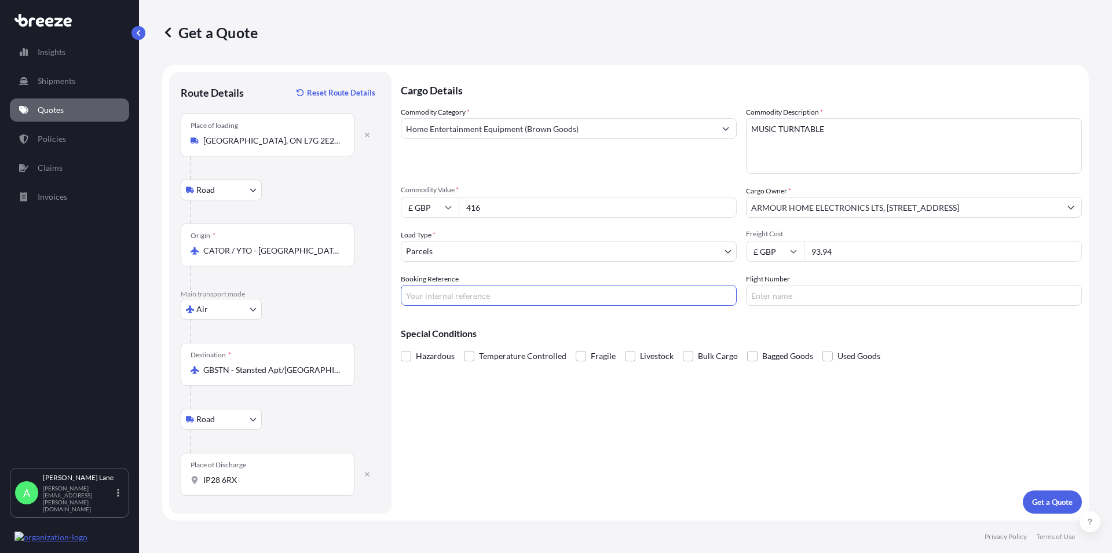
click at [444, 293] on input "Booking Reference" at bounding box center [569, 295] width 336 height 21
paste input "1895406"
type input "1895406"
click at [1050, 500] on p "Get a Quote" at bounding box center [1052, 503] width 41 height 12
click at [287, 479] on input "IP28 6RX" at bounding box center [271, 480] width 137 height 12
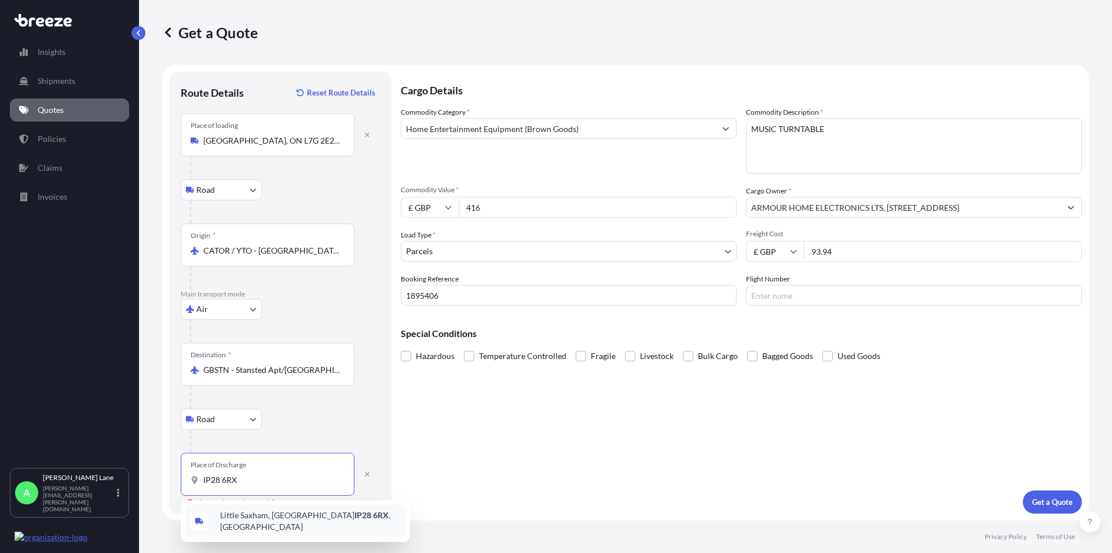
click at [287, 518] on span "[STREET_ADDRESS]" at bounding box center [310, 521] width 181 height 23
type input "[STREET_ADDRESS]"
click at [1055, 505] on p "Get a Quote" at bounding box center [1052, 503] width 41 height 12
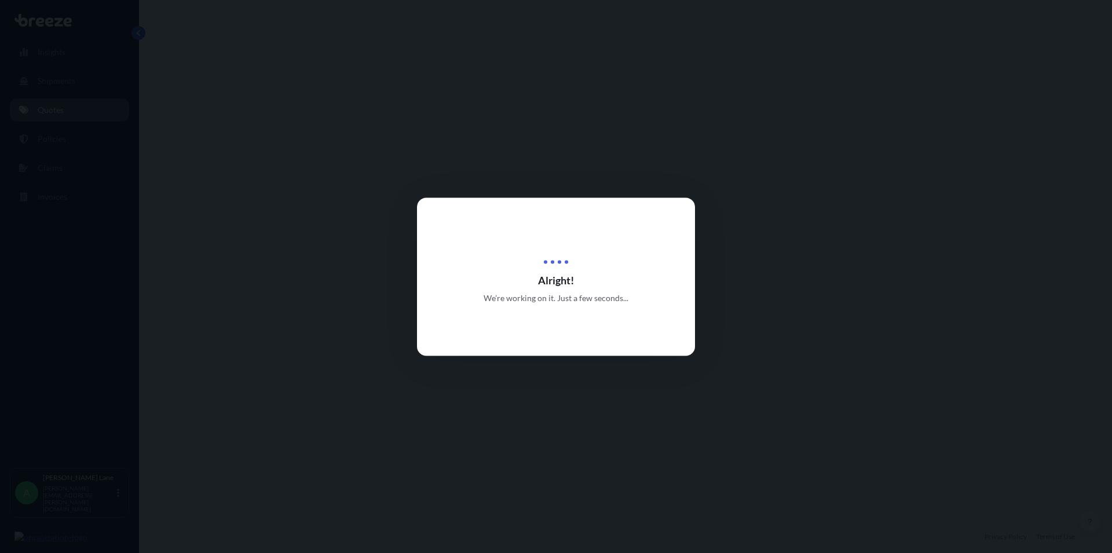
select select "Road"
select select "Air"
select select "Road"
select select "3"
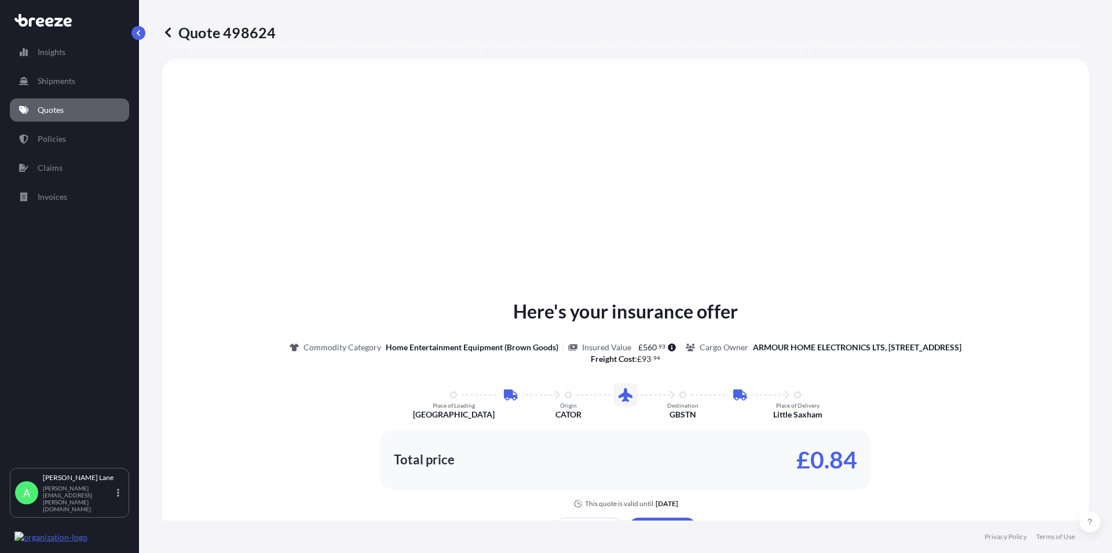
scroll to position [463, 0]
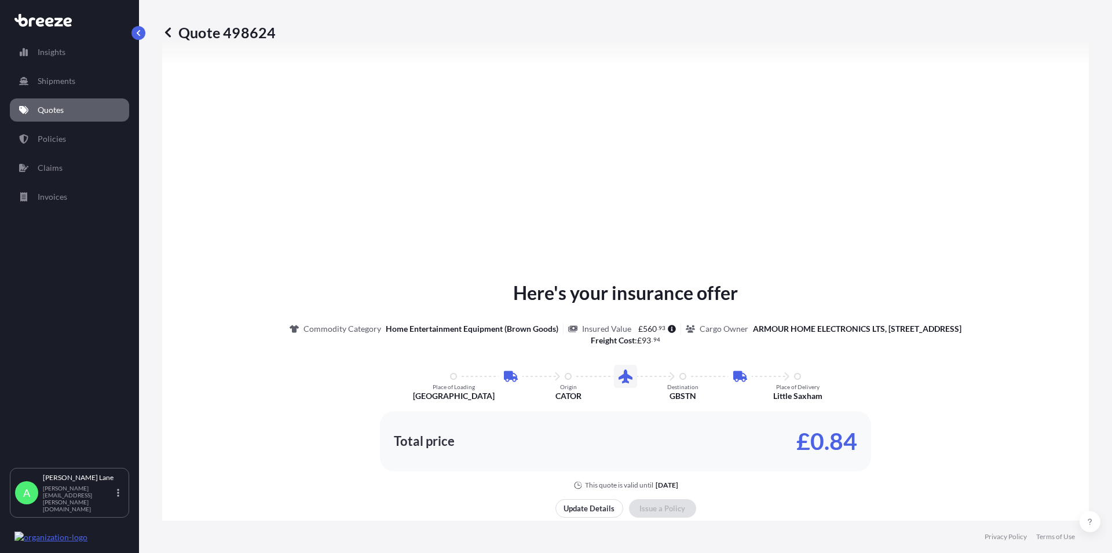
type input "Birchanger, [PERSON_NAME] Stortford CM23 5RG, [GEOGRAPHIC_DATA]"
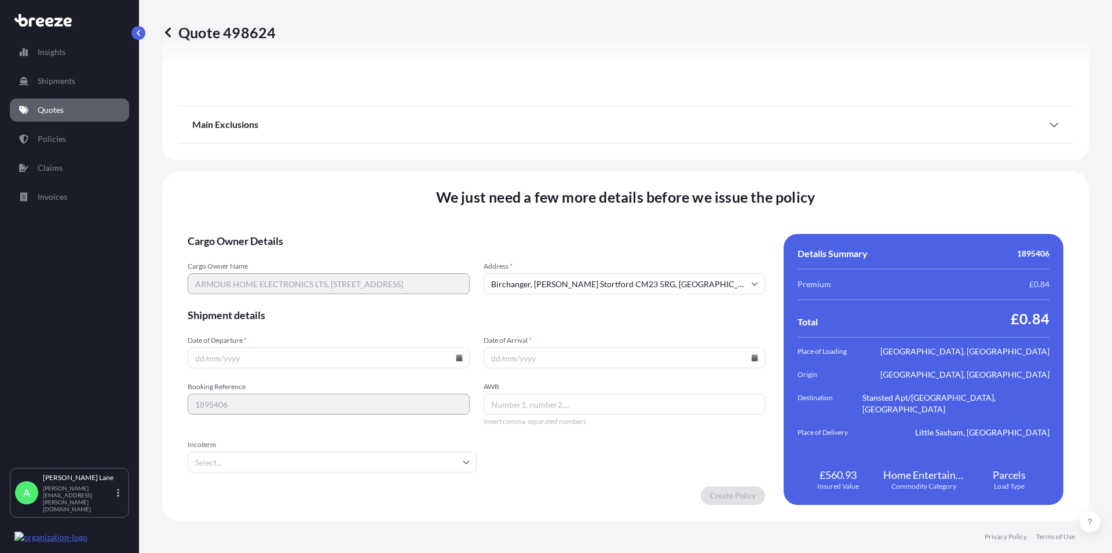
scroll to position [1515, 0]
click at [457, 354] on icon at bounding box center [459, 357] width 7 height 7
click at [299, 235] on button "10" at bounding box center [300, 232] width 19 height 19
type input "[DATE]"
click at [752, 357] on icon at bounding box center [755, 357] width 6 height 7
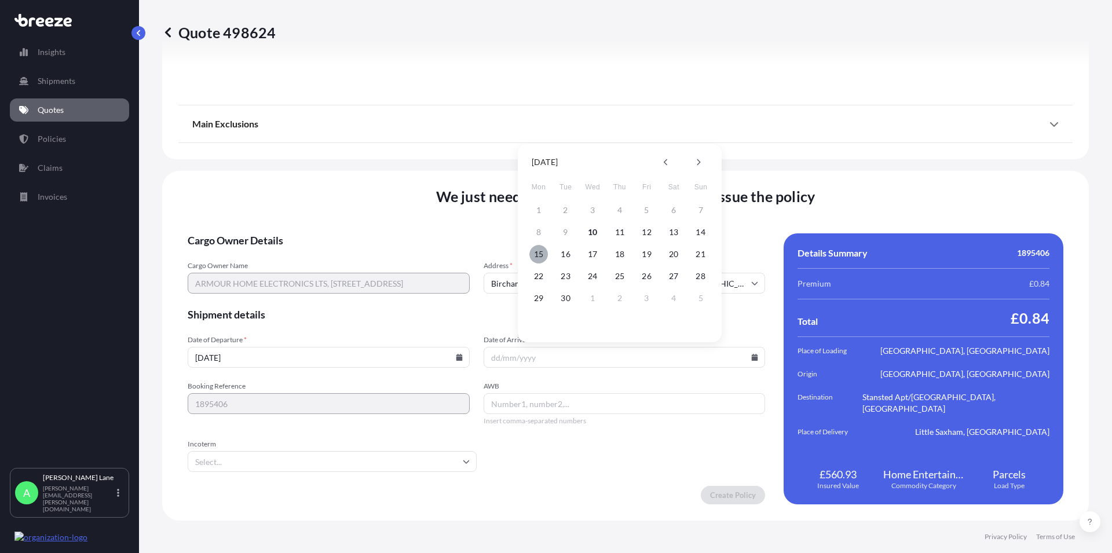
click at [541, 256] on button "15" at bounding box center [539, 254] width 19 height 19
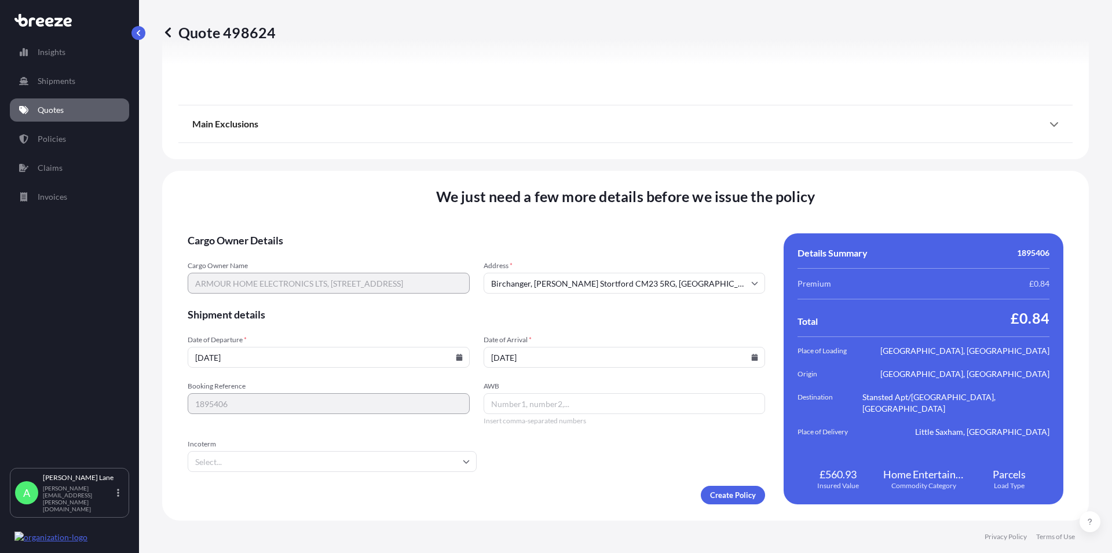
type input "[DATE]"
click at [498, 403] on input "AWB" at bounding box center [625, 403] width 282 height 21
paste input "884254926288"
type input "884254926288"
click at [451, 455] on input "Incoterm" at bounding box center [332, 461] width 289 height 21
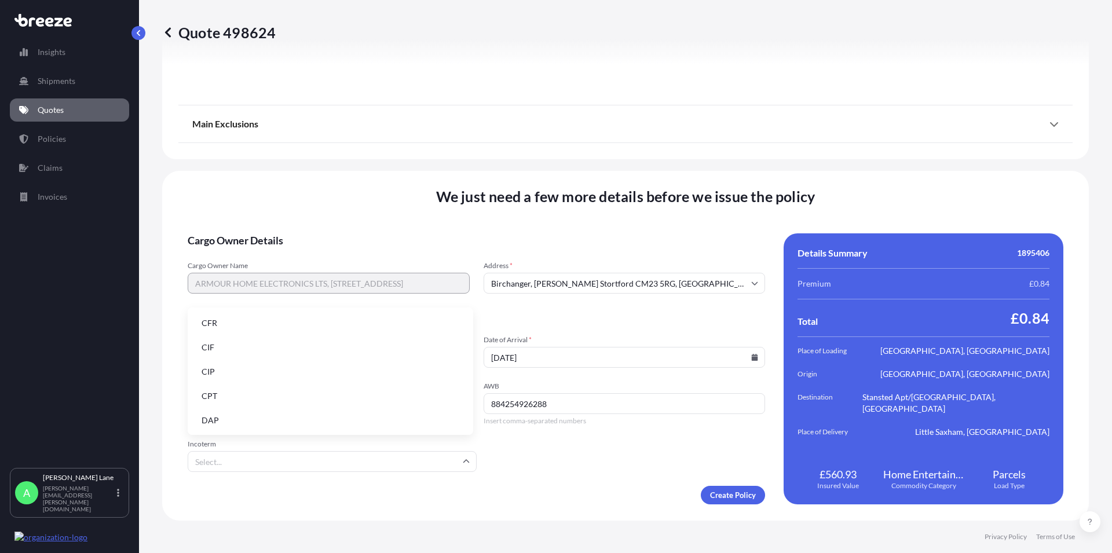
click at [247, 417] on li "DAP" at bounding box center [330, 421] width 276 height 22
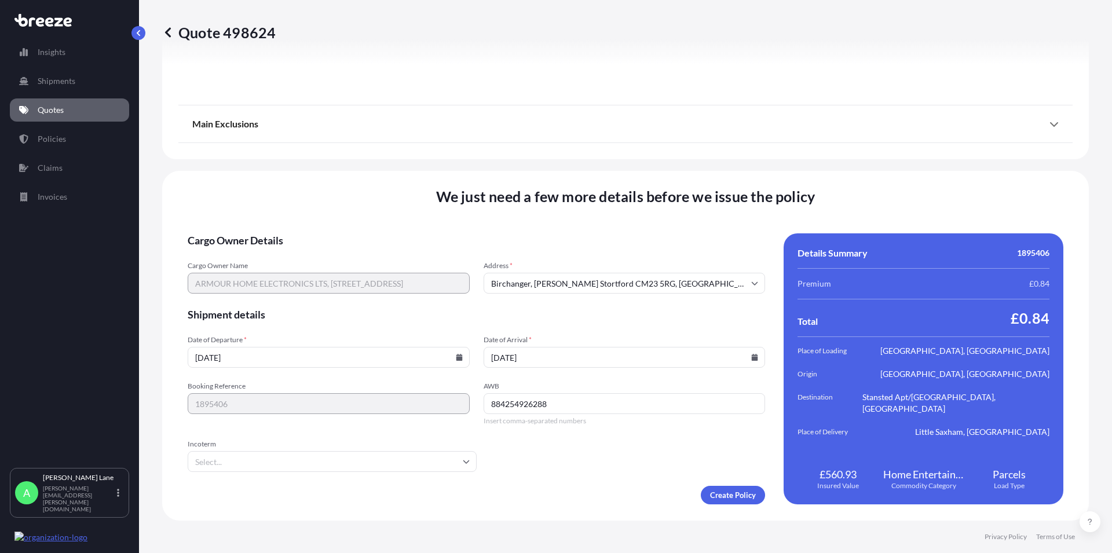
type input "DAP"
